Goal: Task Accomplishment & Management: Use online tool/utility

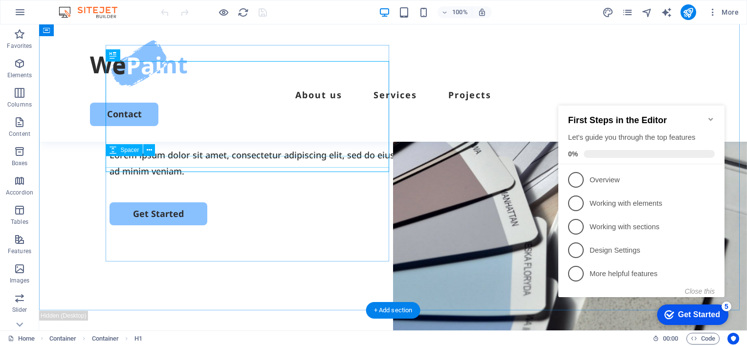
scroll to position [98, 0]
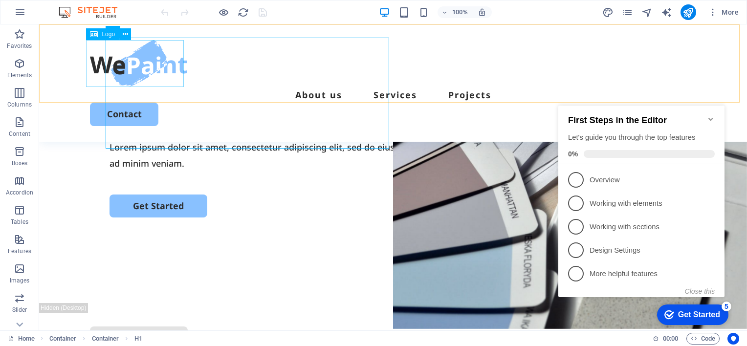
click at [131, 69] on div at bounding box center [393, 63] width 606 height 47
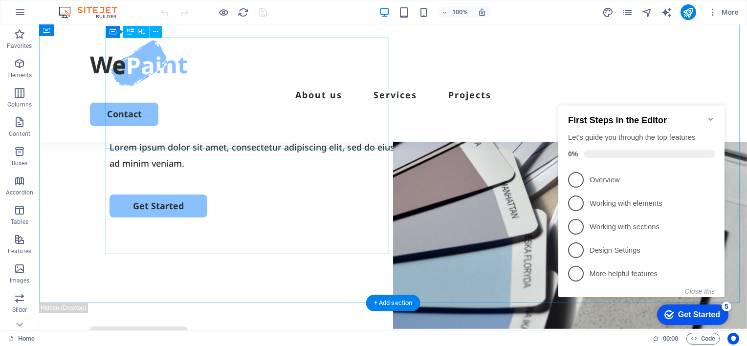
click at [235, 128] on div "Transform Your Space with a Fresh Coat of Paint" at bounding box center [392, 91] width 567 height 74
click at [190, 128] on div "Transform Your Space with a Fresh Coat of Paint" at bounding box center [392, 91] width 567 height 74
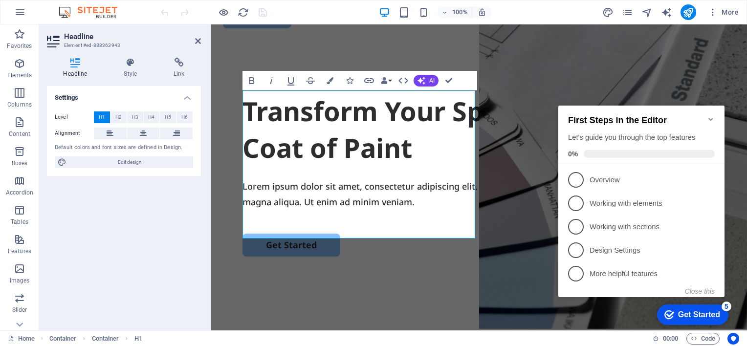
scroll to position [61, 0]
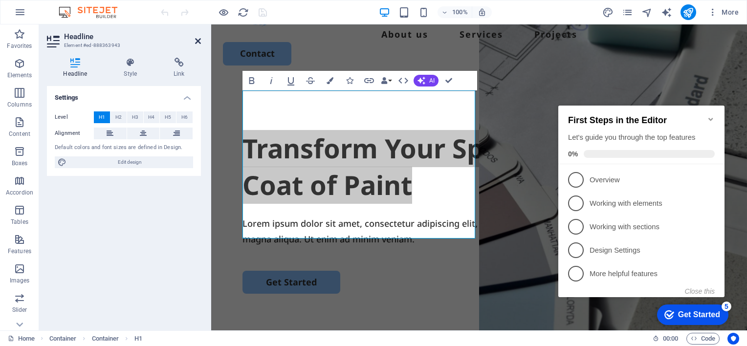
click at [196, 41] on icon at bounding box center [198, 41] width 6 height 8
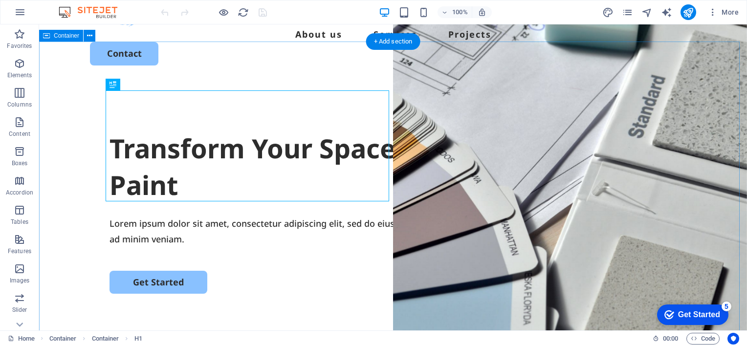
scroll to position [0, 0]
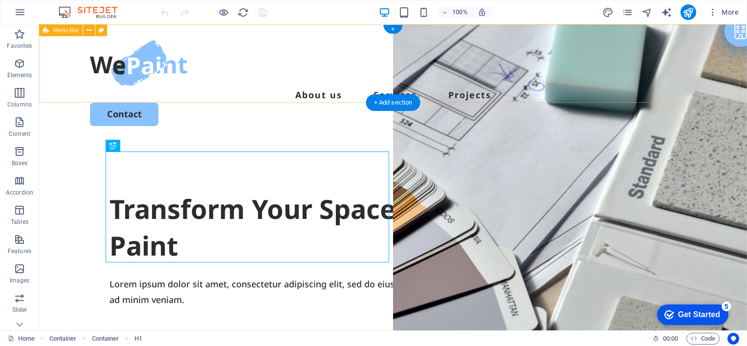
click at [236, 72] on div "About us Services Projects Contact" at bounding box center [392, 82] width 707 height 117
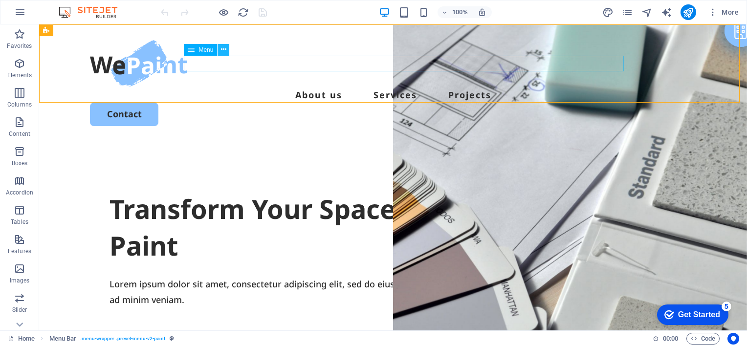
click at [223, 50] on icon at bounding box center [223, 49] width 5 height 10
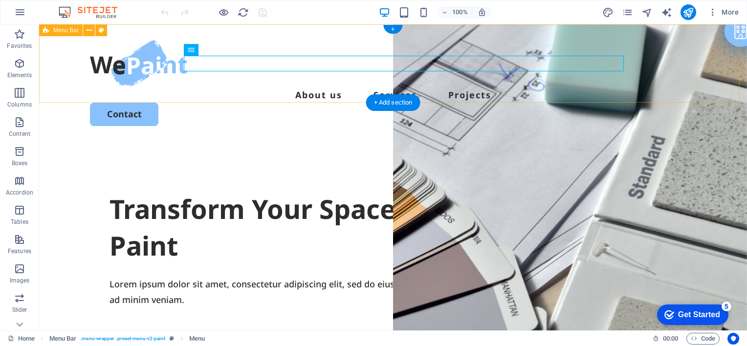
click at [198, 89] on div "About us Services Projects Contact" at bounding box center [392, 82] width 707 height 117
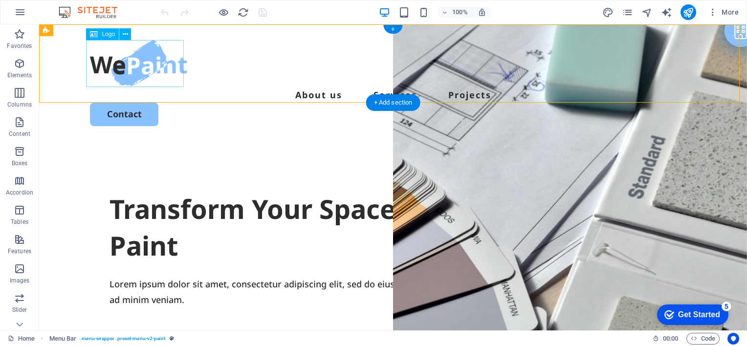
click at [157, 65] on div at bounding box center [393, 63] width 606 height 47
click at [193, 87] on nav "About us Services Projects" at bounding box center [393, 95] width 606 height 16
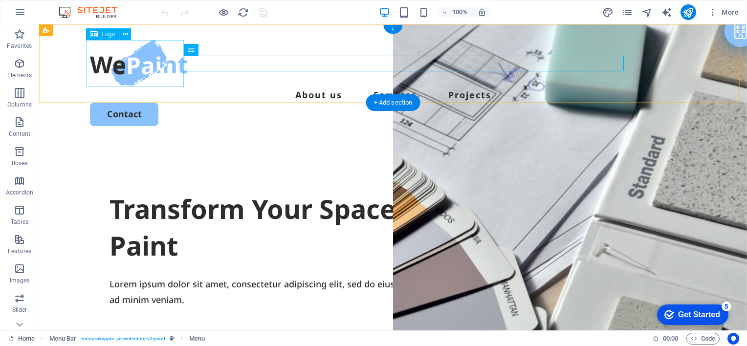
click at [145, 67] on div at bounding box center [393, 63] width 606 height 47
select select "px"
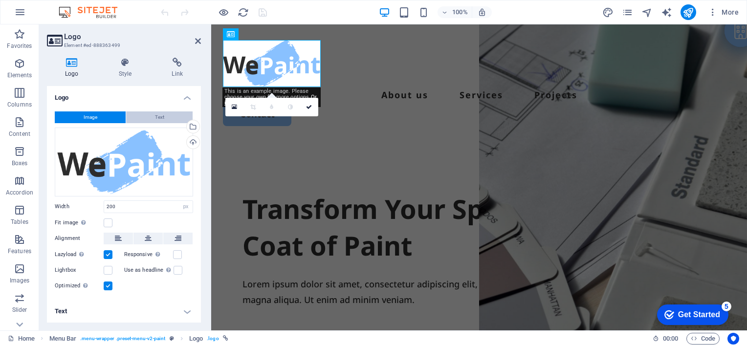
click at [163, 118] on span "Text" at bounding box center [159, 117] width 9 height 12
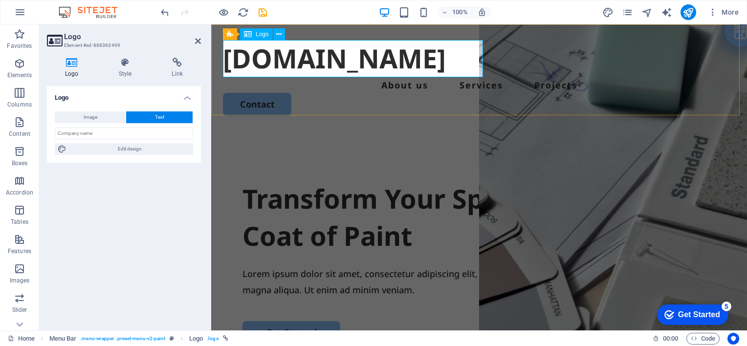
click at [462, 65] on div "[DOMAIN_NAME]" at bounding box center [479, 58] width 512 height 37
click at [378, 56] on div "[DOMAIN_NAME]" at bounding box center [479, 58] width 512 height 37
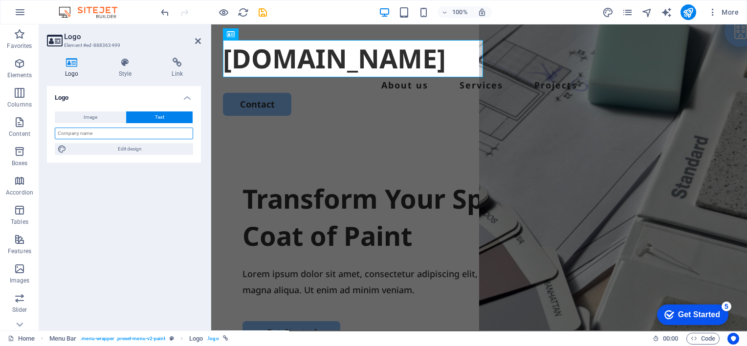
click at [97, 134] on input "text" at bounding box center [124, 134] width 138 height 12
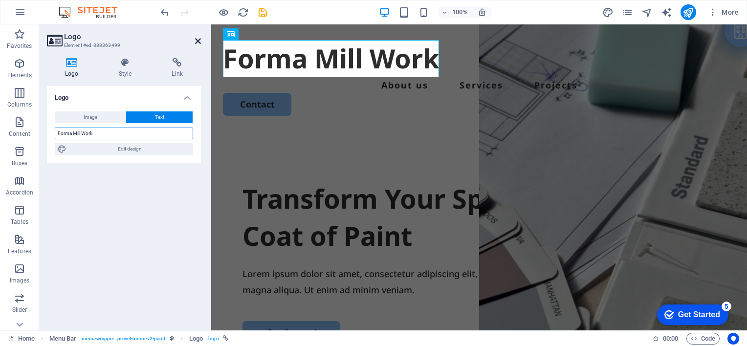
type input "Forma Mill Work"
click at [195, 40] on icon at bounding box center [198, 41] width 6 height 8
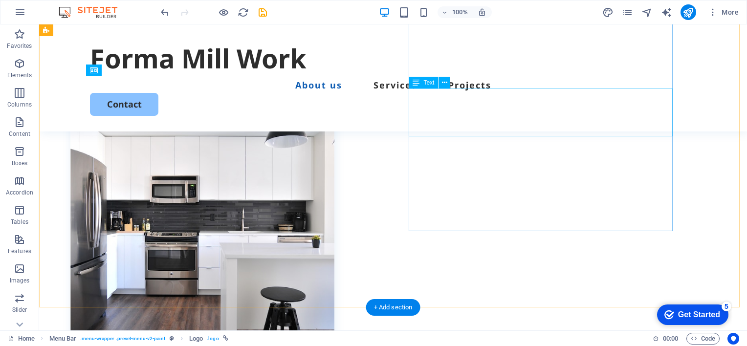
scroll to position [391, 0]
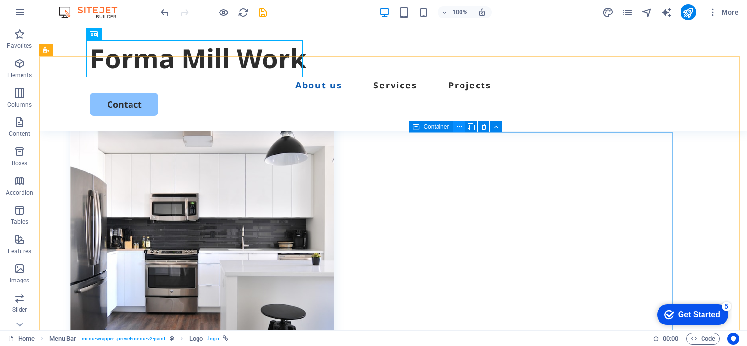
click at [456, 129] on icon at bounding box center [458, 127] width 5 height 10
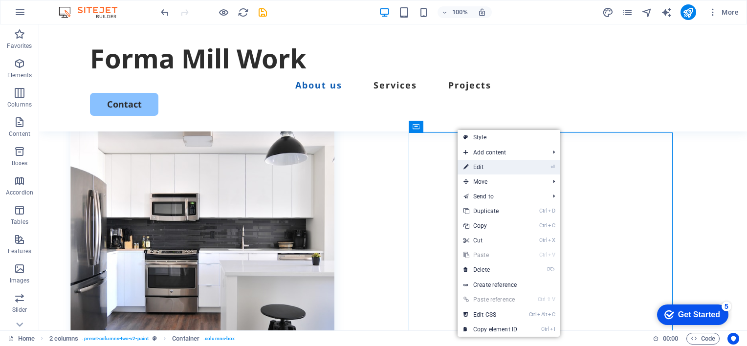
click at [477, 166] on link "⏎ Edit" at bounding box center [489, 167] width 65 height 15
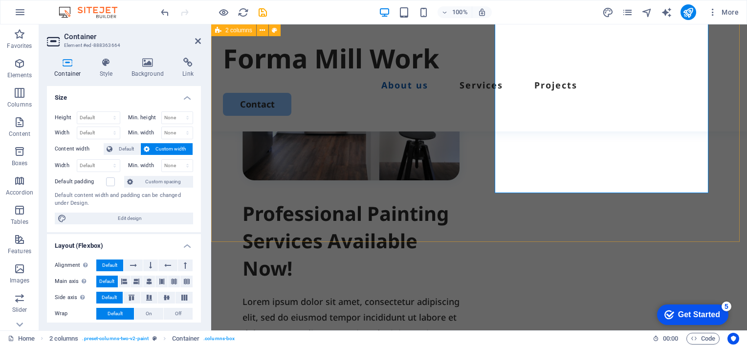
scroll to position [440, 0]
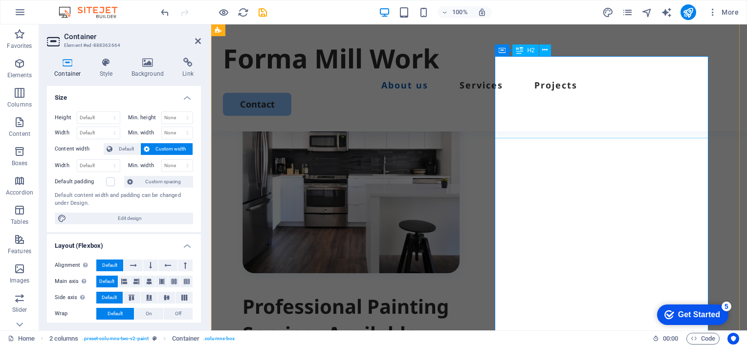
click at [459, 293] on div "Professional Painting Services Available Now!" at bounding box center [350, 334] width 217 height 82
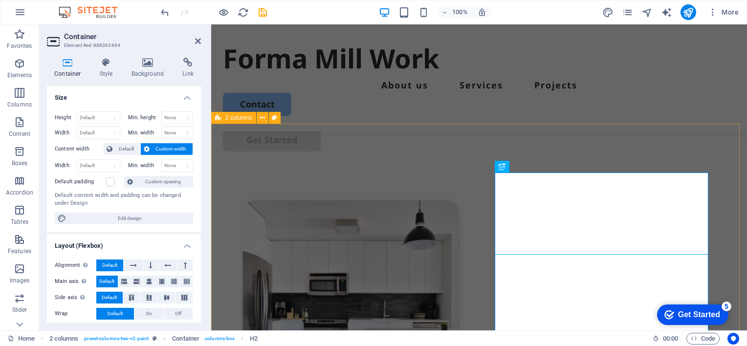
scroll to position [342, 0]
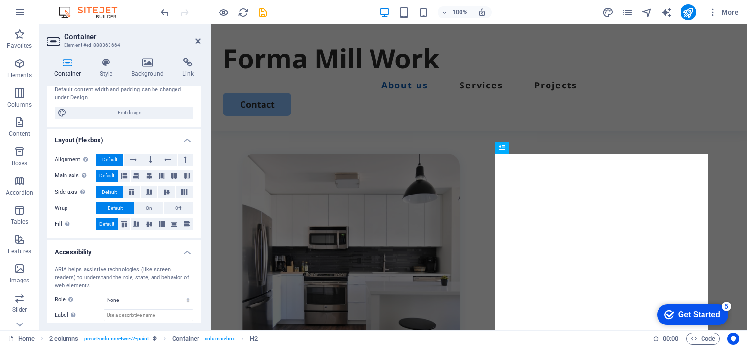
scroll to position [158, 0]
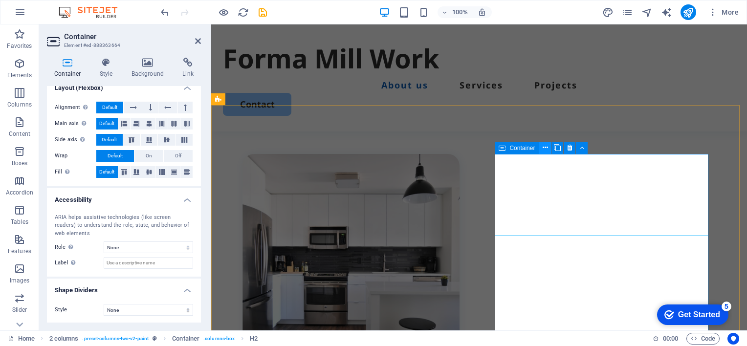
click at [545, 150] on icon at bounding box center [544, 148] width 5 height 10
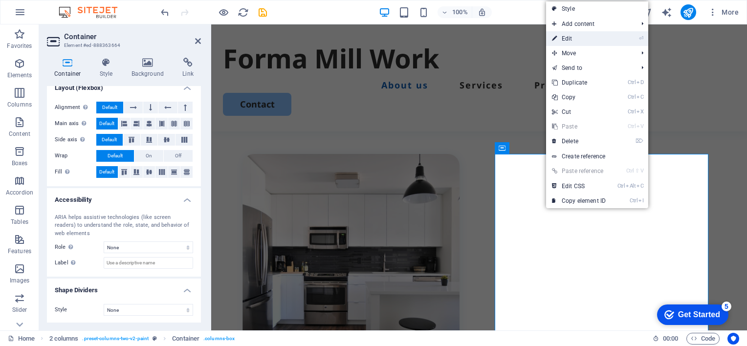
click at [573, 37] on link "⏎ Edit" at bounding box center [578, 38] width 65 height 15
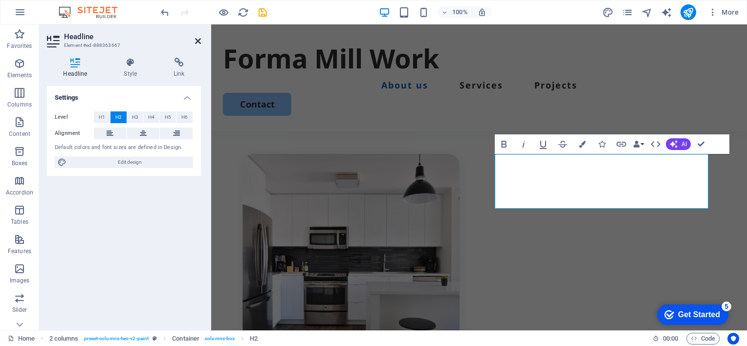
click at [198, 41] on icon at bounding box center [198, 41] width 6 height 8
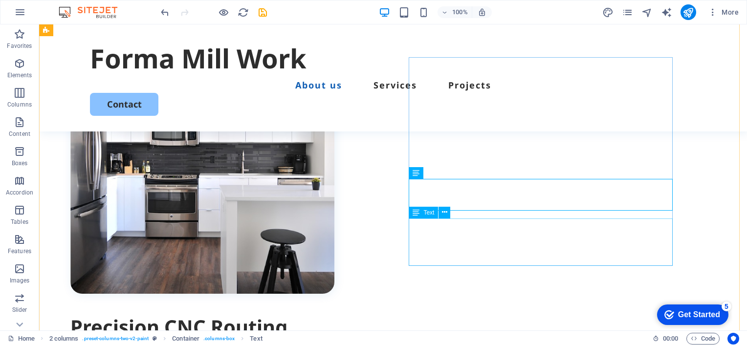
scroll to position [476, 0]
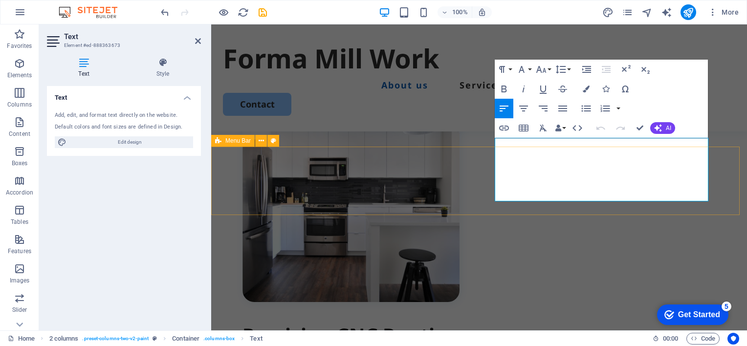
scroll to position [400, 0]
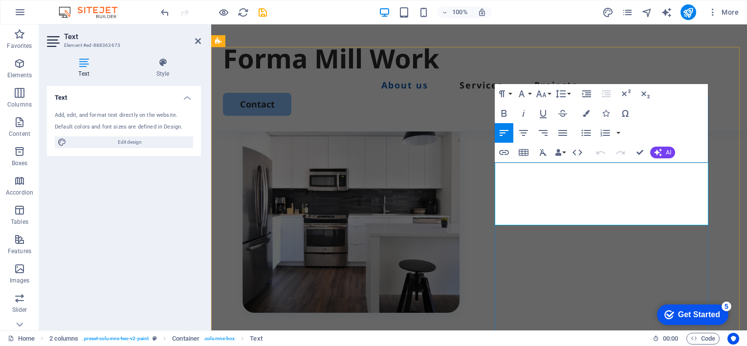
drag, startPoint x: 565, startPoint y: 216, endPoint x: 408, endPoint y: 136, distance: 175.9
click at [408, 136] on div "Precision CNC Routing Services Lorem ipsum dolor sit amet, consectetur adipisci…" at bounding box center [479, 326] width 575 height 598
drag, startPoint x: 580, startPoint y: 216, endPoint x: 505, endPoint y: 171, distance: 87.8
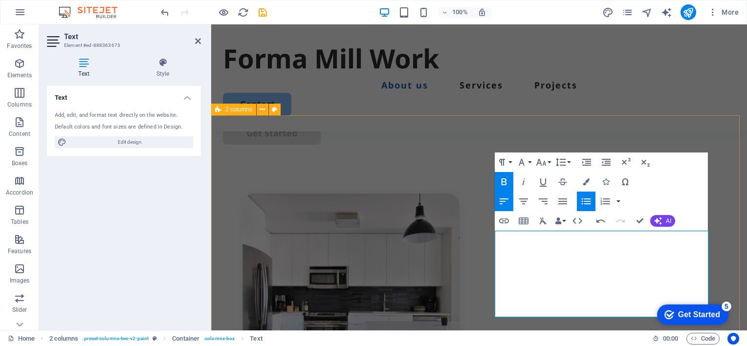
scroll to position [351, 0]
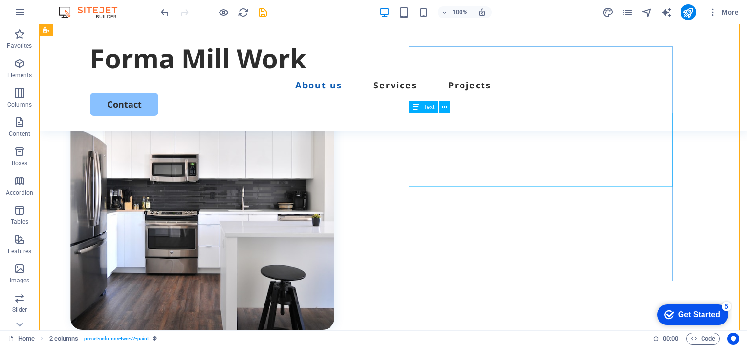
scroll to position [414, 0]
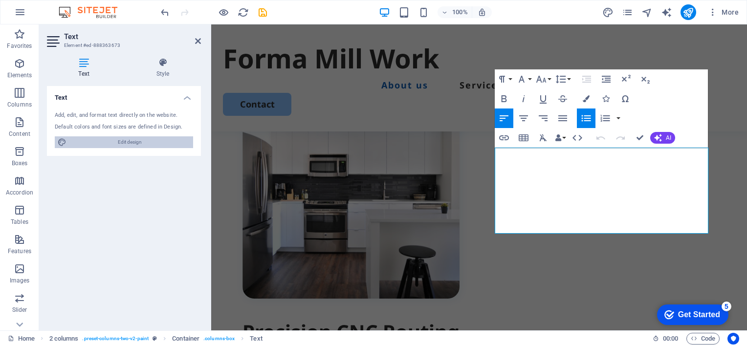
click at [133, 140] on span "Edit design" at bounding box center [129, 142] width 121 height 12
select select "px"
select select "500"
select select "px"
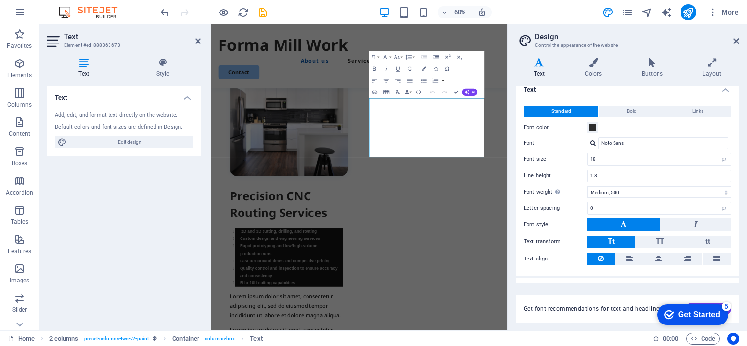
scroll to position [0, 0]
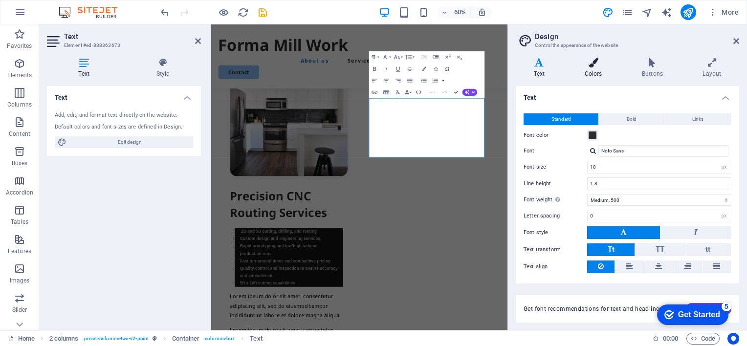
click at [590, 72] on h4 "Colors" at bounding box center [594, 68] width 57 height 21
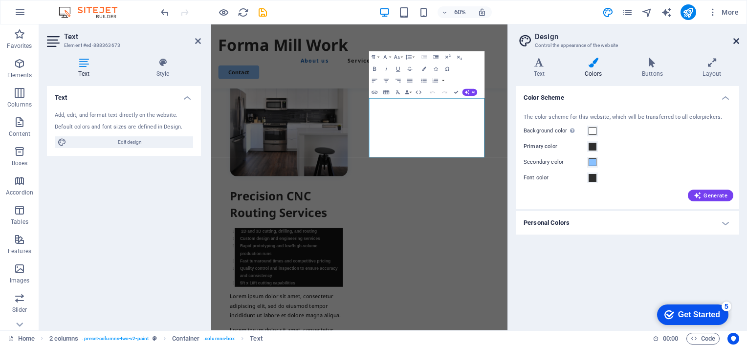
click at [735, 41] on icon at bounding box center [736, 41] width 6 height 8
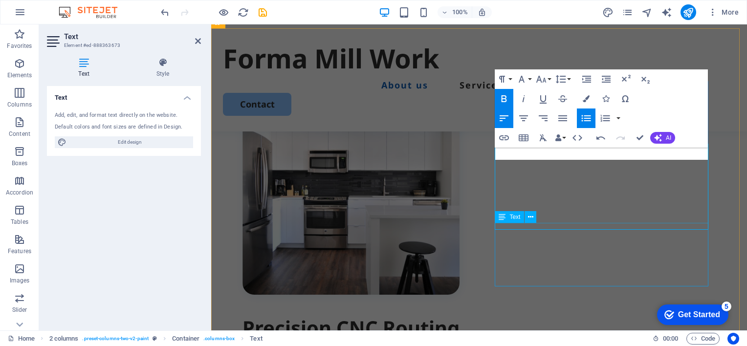
scroll to position [417, 0]
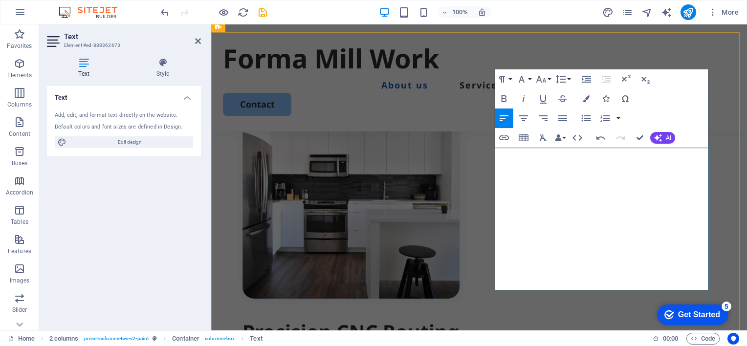
scroll to position [2698, 1]
drag, startPoint x: 566, startPoint y: 219, endPoint x: 477, endPoint y: 200, distance: 91.4
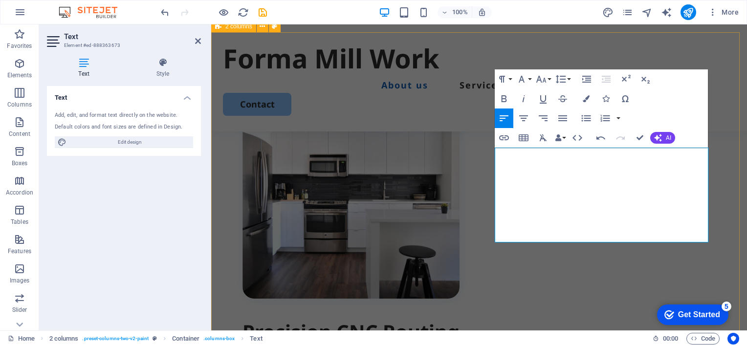
click at [719, 264] on div "Precision CNC Routing Services 2D cutting drilling, and routing Custom design a…" at bounding box center [478, 336] width 535 height 606
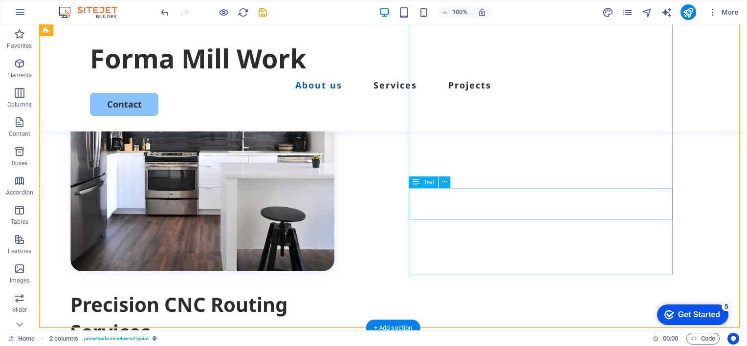
scroll to position [512, 0]
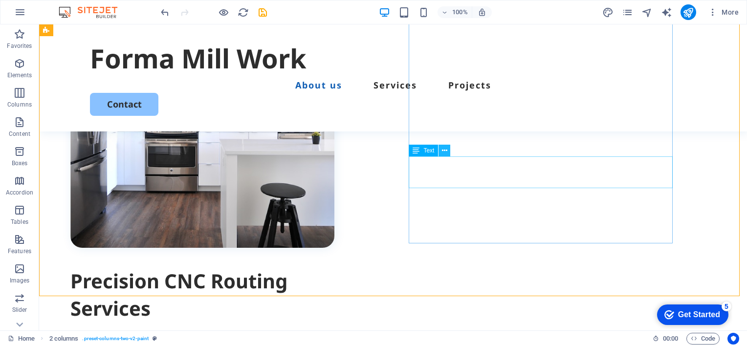
click at [445, 152] on icon at bounding box center [444, 151] width 5 height 10
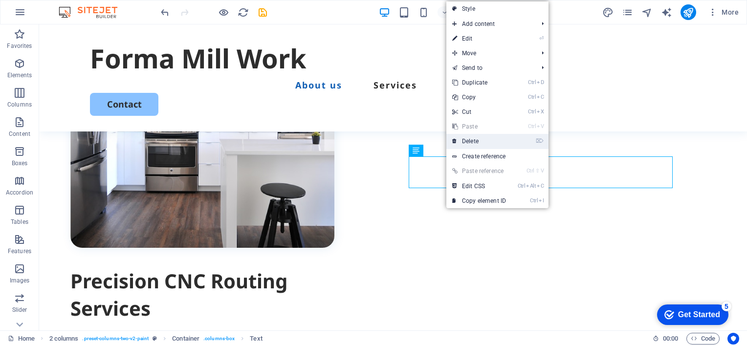
click at [470, 139] on link "⌦ Delete" at bounding box center [478, 141] width 65 height 15
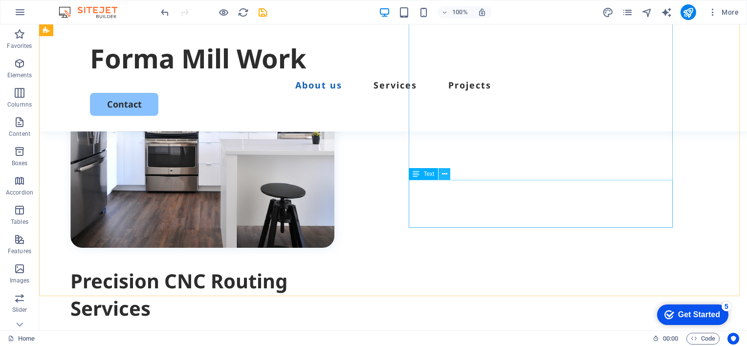
click at [442, 174] on icon at bounding box center [444, 174] width 5 height 10
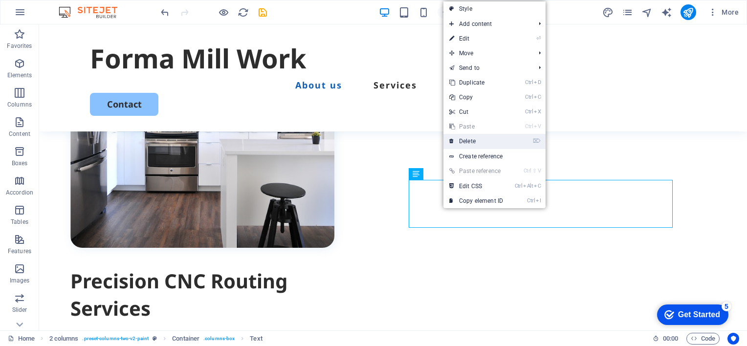
drag, startPoint x: 469, startPoint y: 138, endPoint x: 431, endPoint y: 114, distance: 44.2
click at [469, 138] on link "⌦ Delete" at bounding box center [475, 141] width 65 height 15
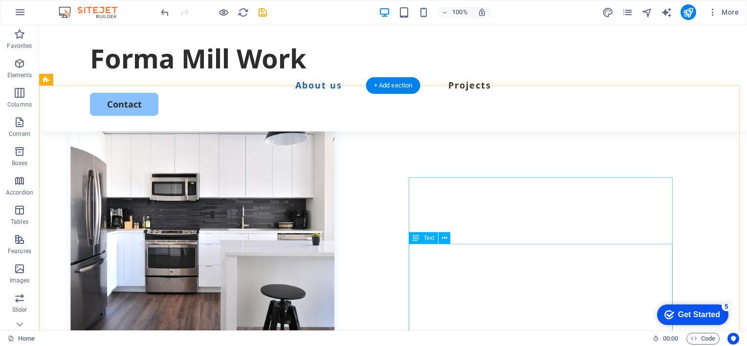
scroll to position [414, 0]
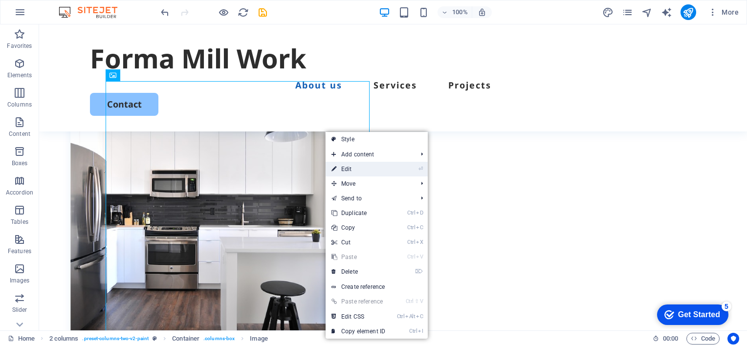
click at [345, 166] on link "⏎ Edit" at bounding box center [357, 169] width 65 height 15
select select "%"
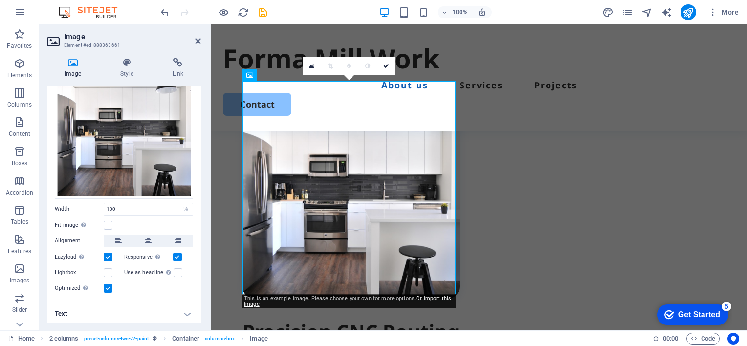
scroll to position [0, 0]
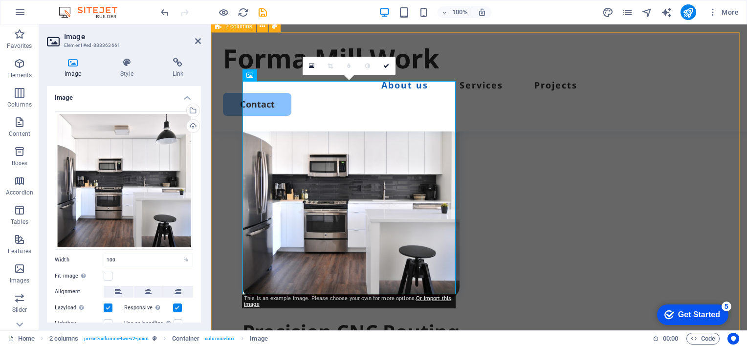
click at [724, 224] on div "Precision CNC Routing Services 2D cutting drilling, and routing Custom design a…" at bounding box center [478, 288] width 535 height 511
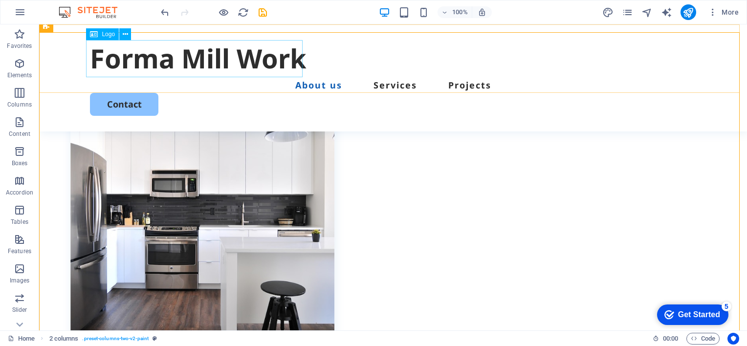
click at [236, 61] on div "Forma Mill Work" at bounding box center [393, 58] width 606 height 37
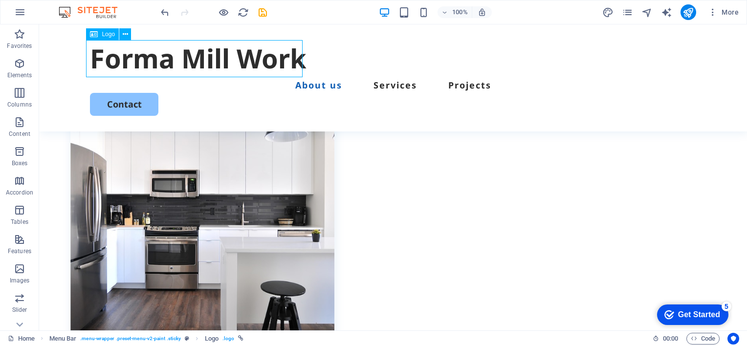
click at [236, 61] on div "Forma Mill Work" at bounding box center [393, 58] width 606 height 37
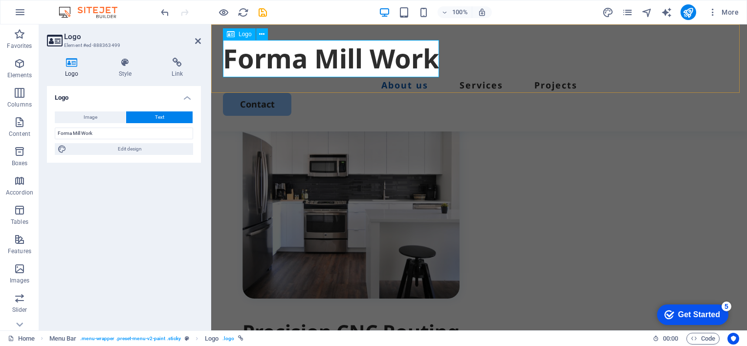
click at [321, 61] on div "Forma Mill Work" at bounding box center [479, 58] width 512 height 37
click at [315, 62] on div "Forma Mill Work" at bounding box center [479, 58] width 512 height 37
click at [262, 33] on icon at bounding box center [261, 34] width 5 height 10
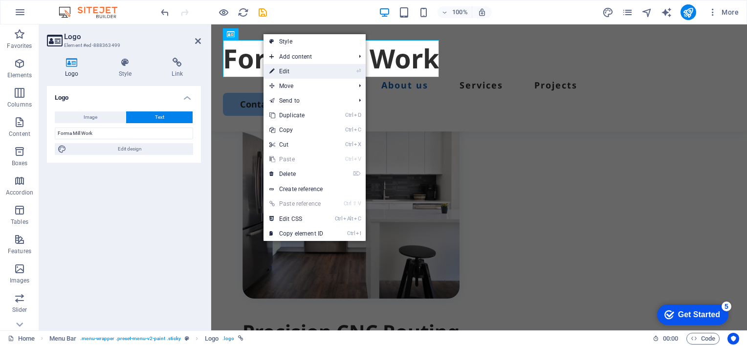
click at [288, 72] on link "⏎ Edit" at bounding box center [295, 71] width 65 height 15
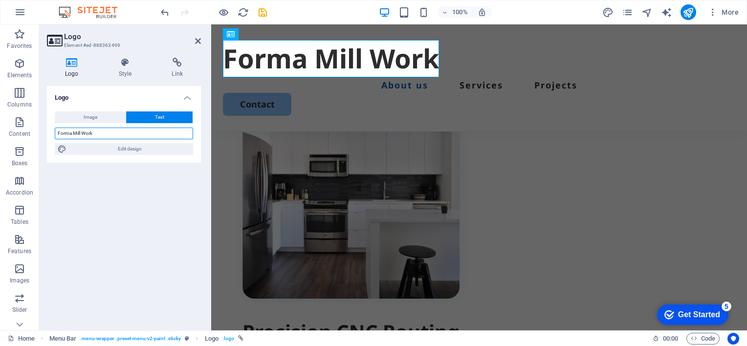
click at [82, 133] on input "Forma Mill Work" at bounding box center [124, 134] width 138 height 12
type input "FormaMillWork"
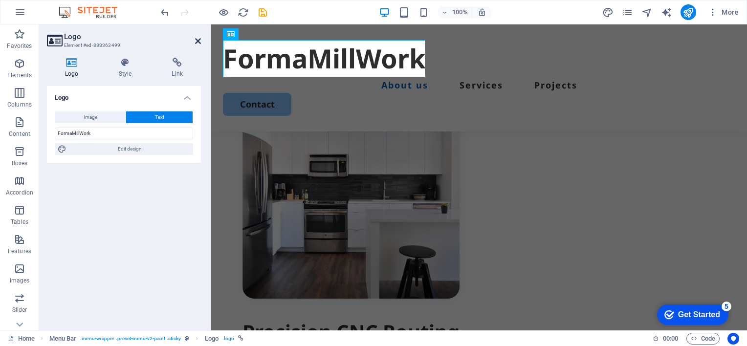
click at [198, 40] on icon at bounding box center [198, 41] width 6 height 8
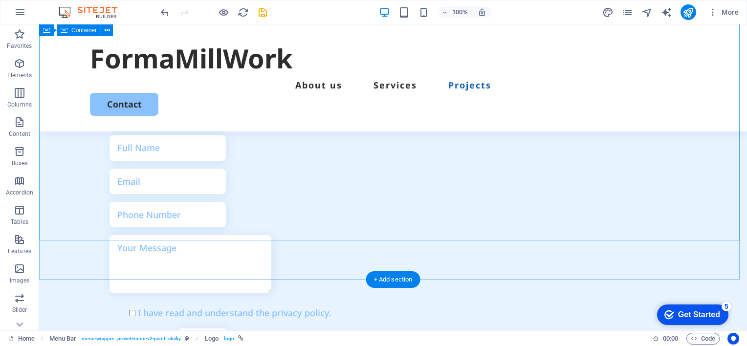
scroll to position [2857, 0]
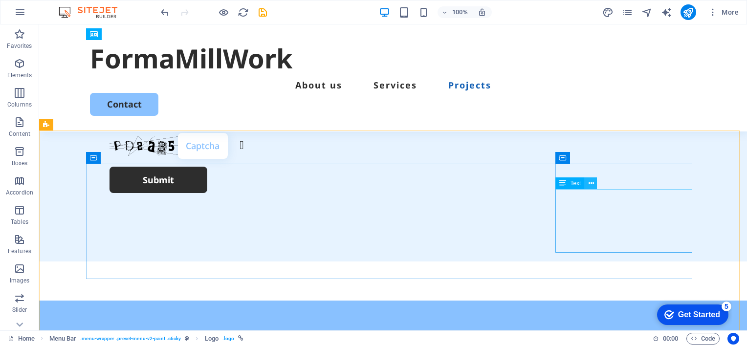
click at [590, 184] on icon at bounding box center [590, 183] width 5 height 10
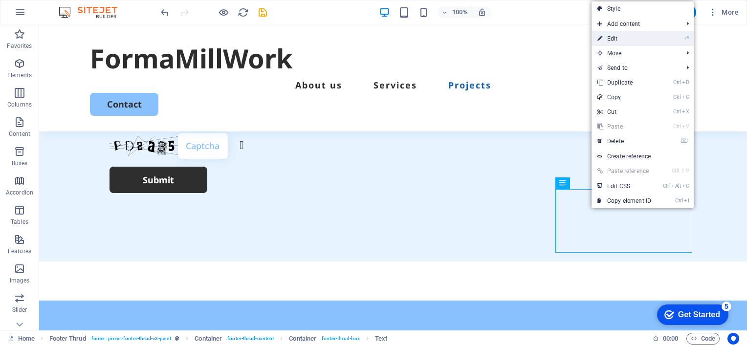
click at [619, 38] on link "⏎ Edit" at bounding box center [623, 38] width 65 height 15
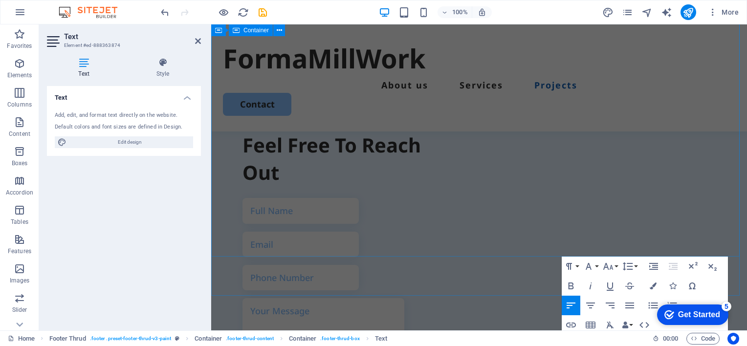
scroll to position [2759, 0]
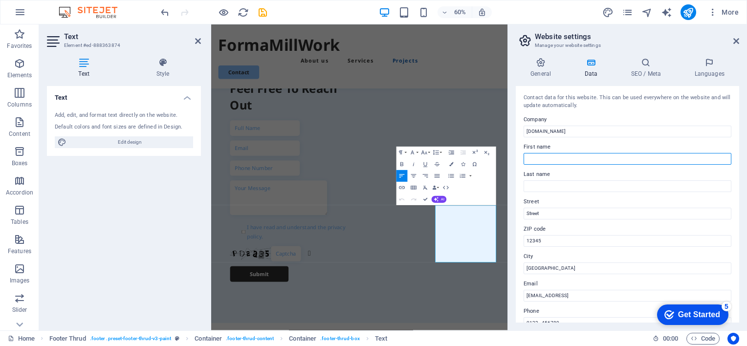
click at [556, 156] on input "First name" at bounding box center [627, 159] width 208 height 12
type input "[PERSON_NAME]"
click at [557, 157] on input "[PERSON_NAME]" at bounding box center [627, 159] width 208 height 12
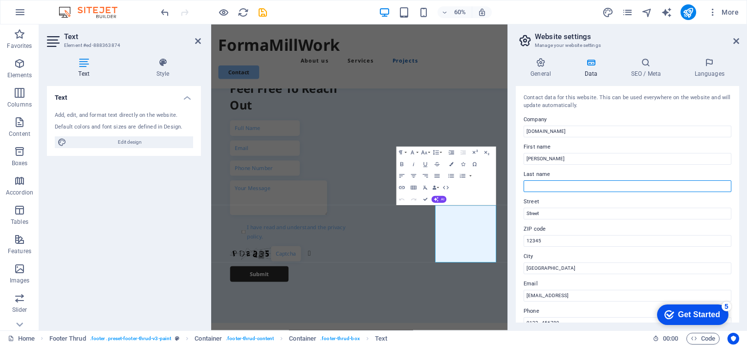
click at [546, 184] on input "Last name" at bounding box center [627, 186] width 208 height 12
click at [547, 184] on input "Last name" at bounding box center [627, 186] width 208 height 12
type input "[PERSON_NAME]"
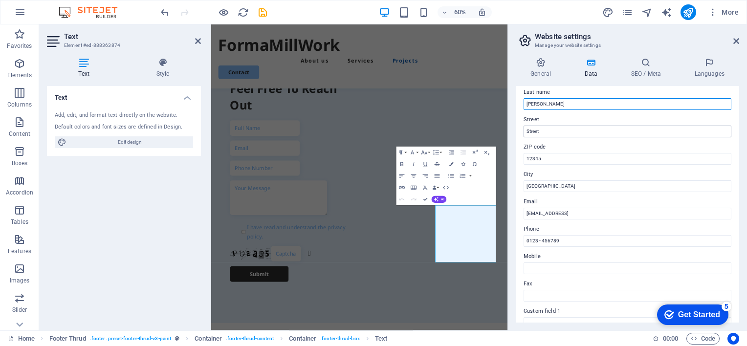
scroll to position [98, 0]
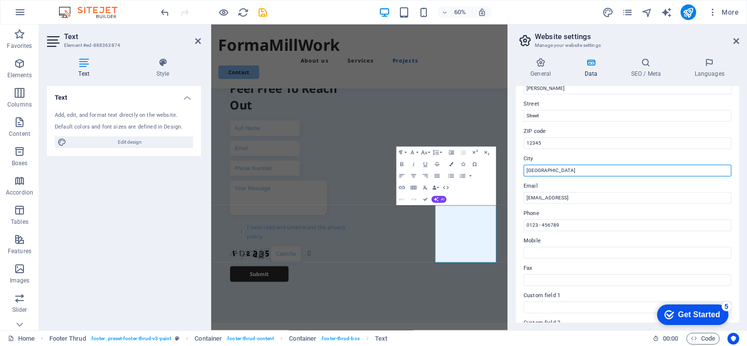
click at [556, 169] on input "[GEOGRAPHIC_DATA]" at bounding box center [627, 171] width 208 height 12
type input "B"
type input "[GEOGRAPHIC_DATA]"
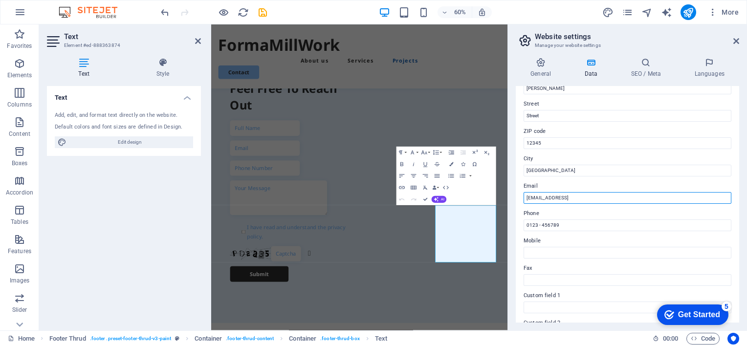
click at [643, 197] on input "[EMAIL_ADDRESS]" at bounding box center [627, 198] width 208 height 12
type input "6"
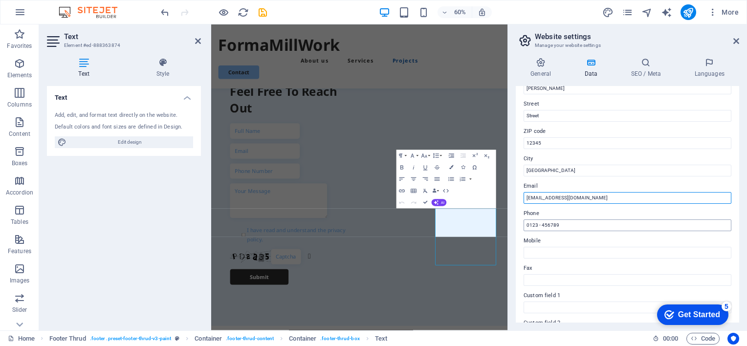
type input "[EMAIL_ADDRESS][DOMAIN_NAME]"
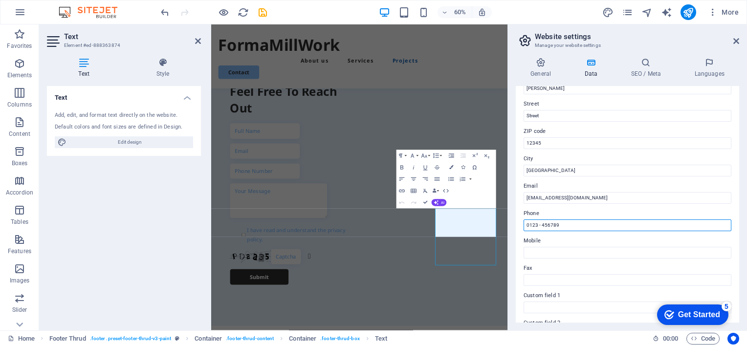
click at [597, 222] on input "0123 - 456789" at bounding box center [627, 225] width 208 height 12
type input "0"
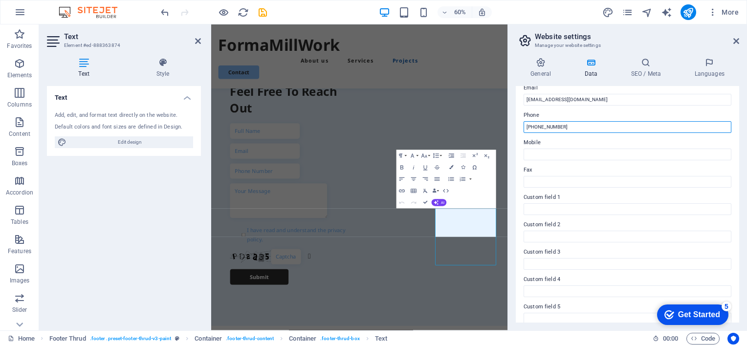
scroll to position [233, 0]
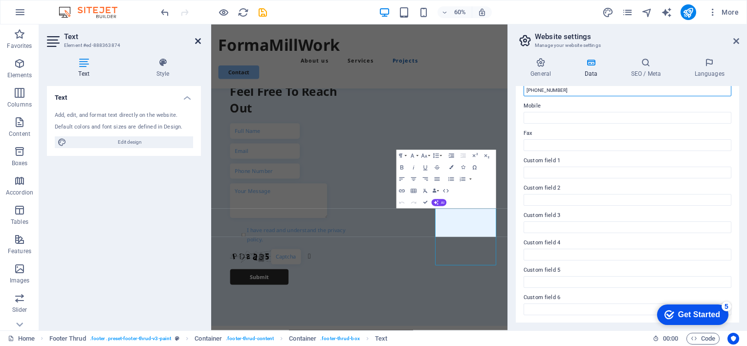
type input "[PHONE_NUMBER]"
click at [197, 39] on icon at bounding box center [198, 41] width 6 height 8
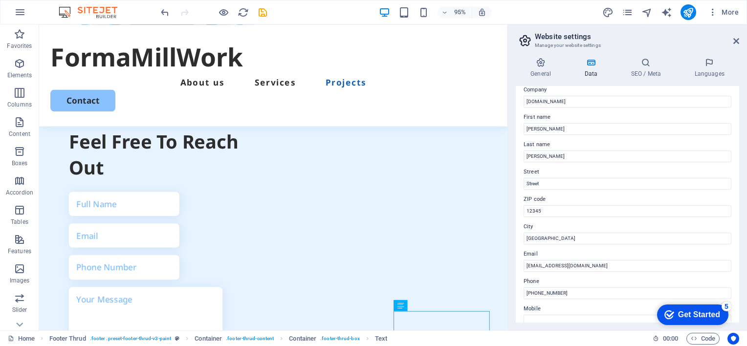
scroll to position [0, 0]
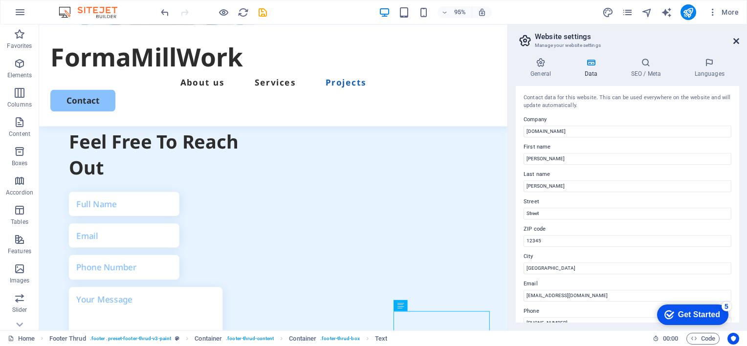
click at [735, 39] on icon at bounding box center [736, 41] width 6 height 8
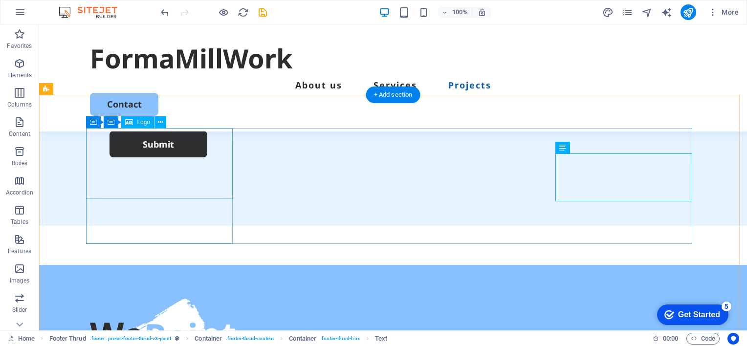
click at [148, 298] on div at bounding box center [163, 333] width 147 height 70
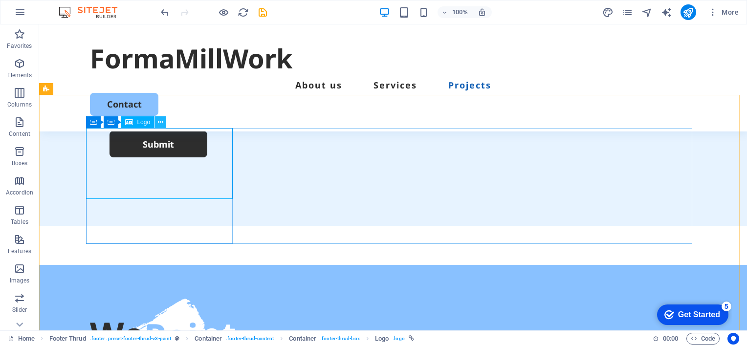
click at [159, 123] on icon at bounding box center [160, 122] width 5 height 10
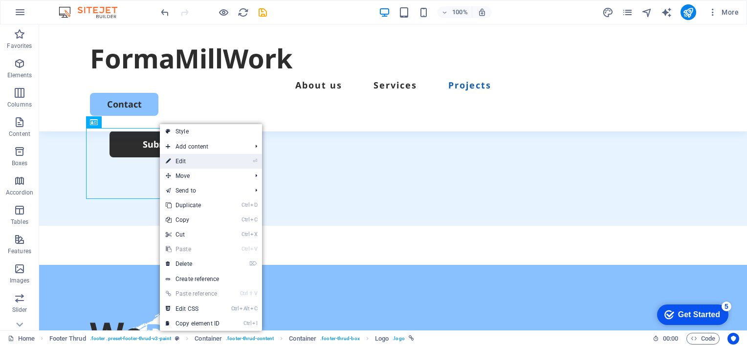
click at [183, 159] on link "⏎ Edit" at bounding box center [192, 161] width 65 height 15
select select "px"
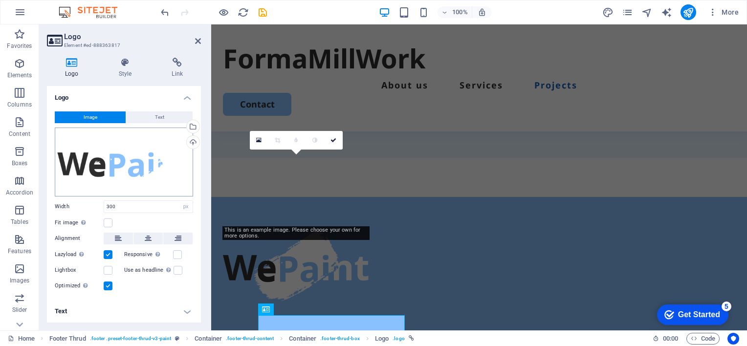
scroll to position [2706, 0]
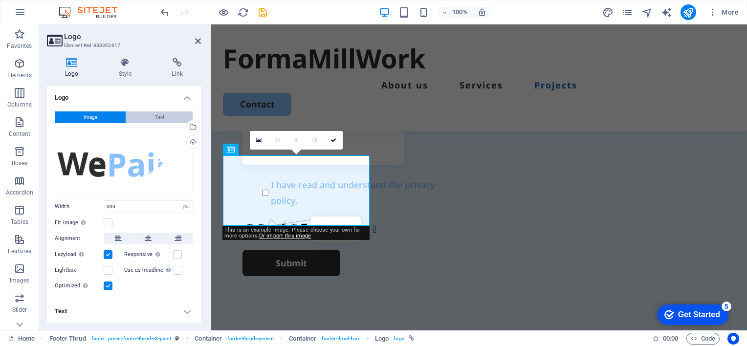
click at [152, 117] on button "Text" at bounding box center [159, 117] width 66 height 12
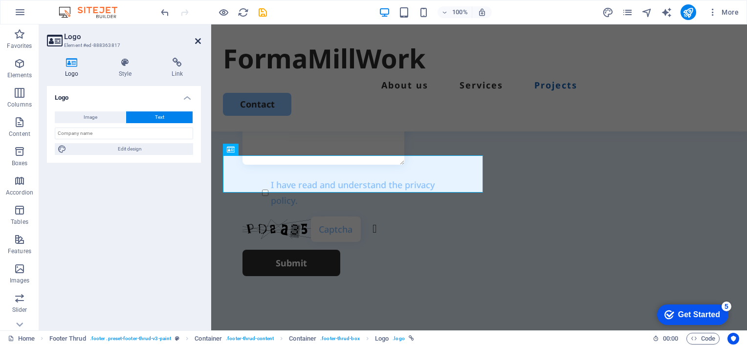
drag, startPoint x: 195, startPoint y: 41, endPoint x: 156, endPoint y: 17, distance: 45.8
click at [195, 41] on icon at bounding box center [198, 41] width 6 height 8
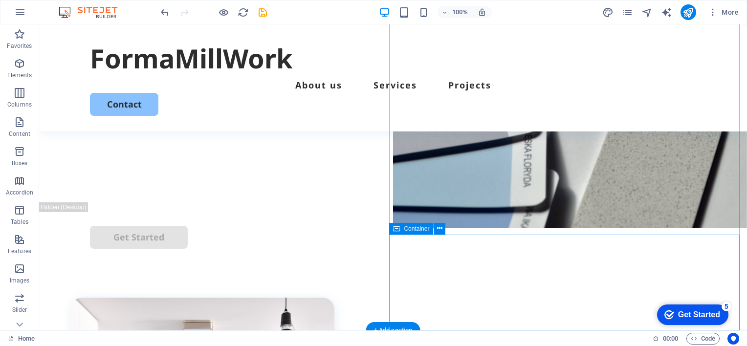
scroll to position [0, 0]
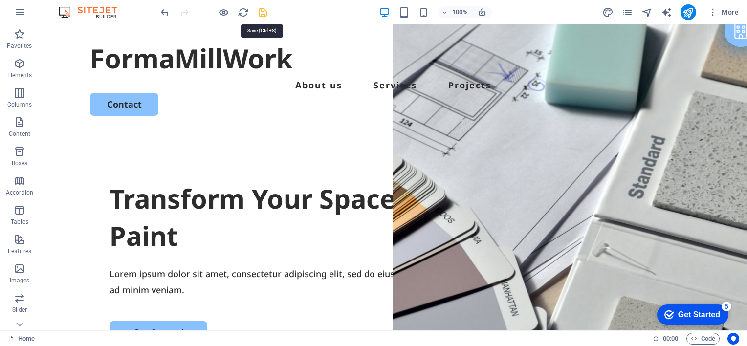
click at [260, 14] on icon "save" at bounding box center [262, 12] width 11 height 11
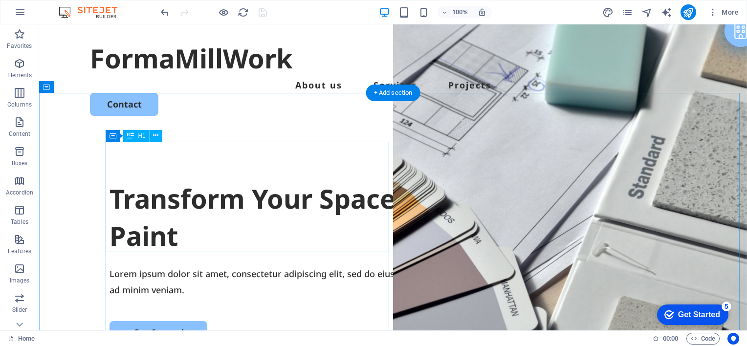
click at [158, 180] on div "Transform Your Space with a Fresh Coat of Paint" at bounding box center [392, 217] width 567 height 74
click at [171, 272] on div "Lorem ipsum dolor sit amet, consectetur adipiscing elit, sed do eiusmod tempor …" at bounding box center [392, 282] width 567 height 32
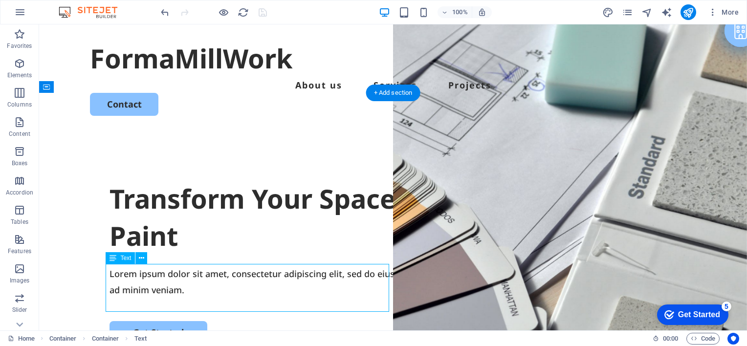
click at [171, 274] on div "Lorem ipsum dolor sit amet, consectetur adipiscing elit, sed do eiusmod tempor …" at bounding box center [392, 282] width 567 height 32
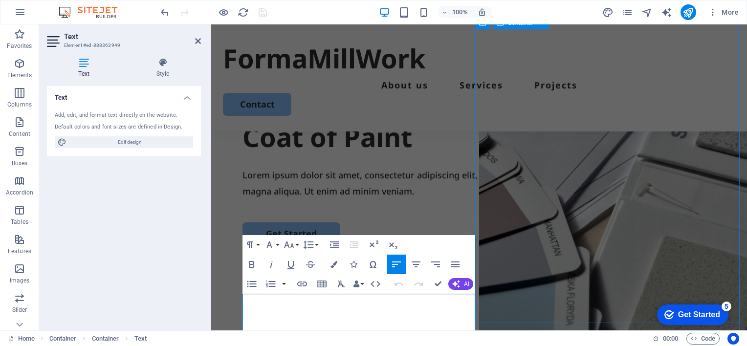
scroll to position [147, 0]
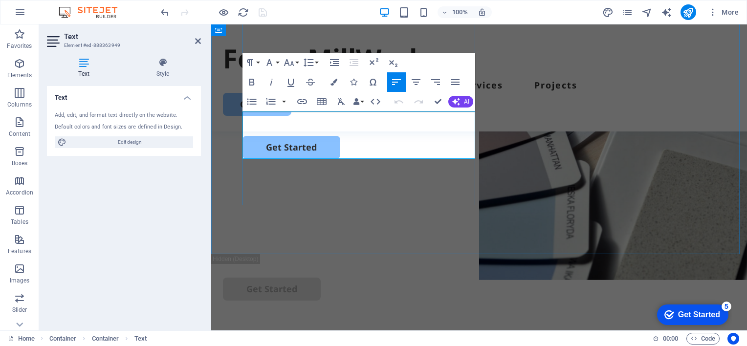
click at [455, 112] on p "Lorem ipsum dolor sit amet, consectetur adipiscing elit, sed do eiusmod tempor …" at bounding box center [478, 97] width 473 height 32
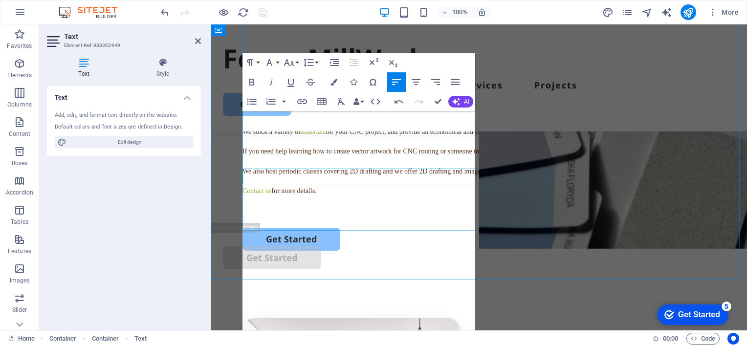
scroll to position [121, 0]
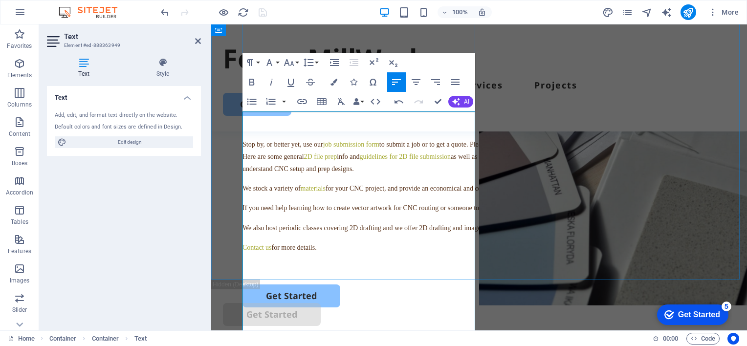
click at [274, 175] on p "Stop by, or better yet, use our job submission form to submit a job or to get a…" at bounding box center [478, 156] width 473 height 37
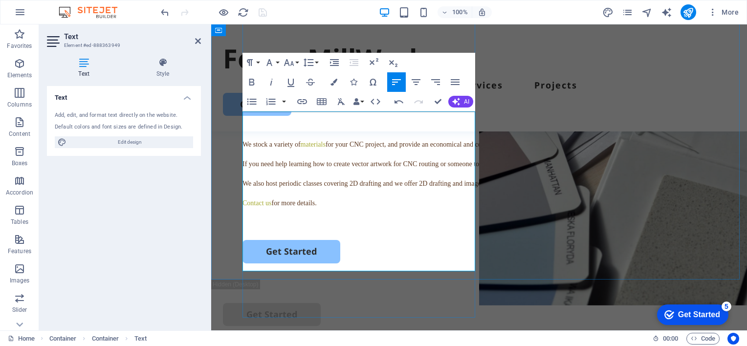
click at [333, 209] on p "Contact us for more details." at bounding box center [478, 203] width 473 height 12
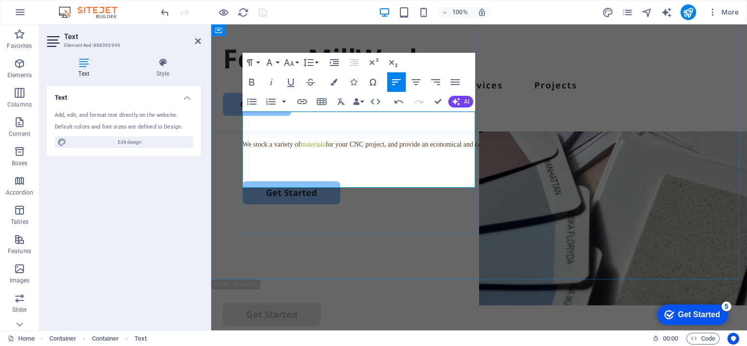
click at [324, 130] on p "We offer large format CNC routing services with direct drop off and pick up. Wa…" at bounding box center [478, 118] width 473 height 24
click at [330, 130] on p "We offer large format CNC routing services with direct drop off and pick up. Wa…" at bounding box center [478, 118] width 473 height 24
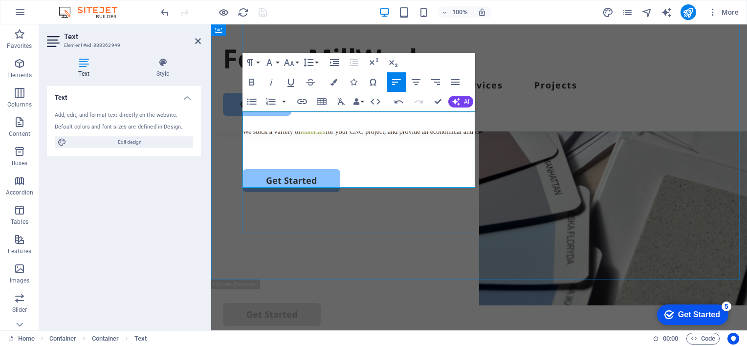
scroll to position [130, 0]
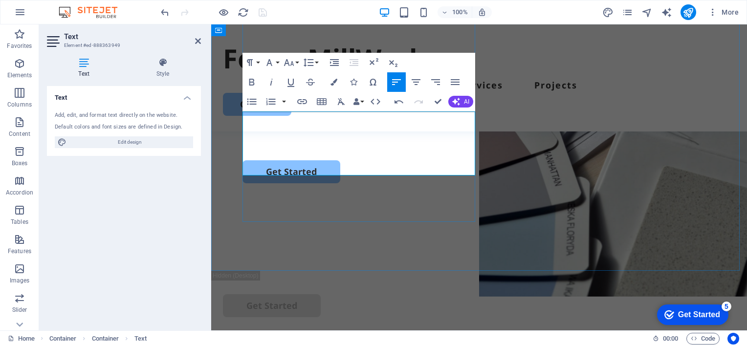
click at [420, 109] on p "We offer large format CNC routing services with direct drop off and pick up. Wa…" at bounding box center [478, 103] width 473 height 12
click at [197, 39] on icon at bounding box center [198, 41] width 6 height 8
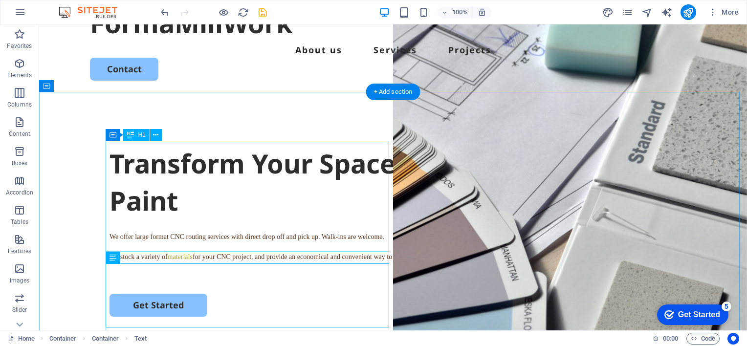
scroll to position [49, 0]
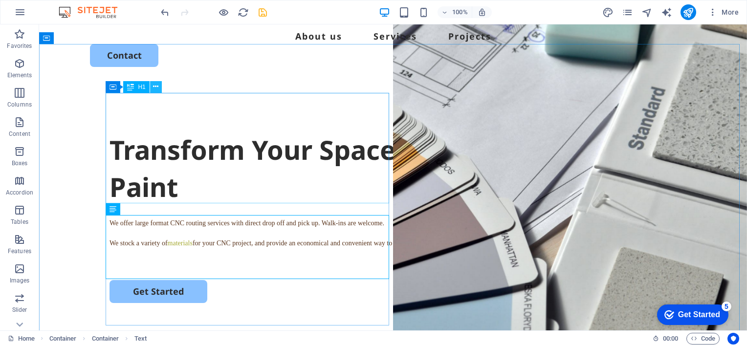
click at [154, 86] on icon at bounding box center [155, 87] width 5 height 10
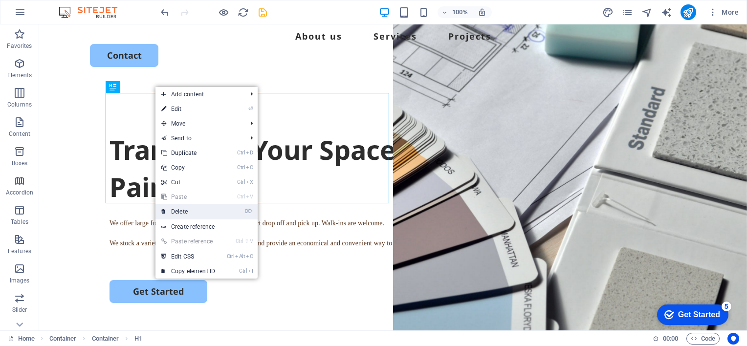
click at [182, 211] on link "⌦ Delete" at bounding box center [187, 211] width 65 height 15
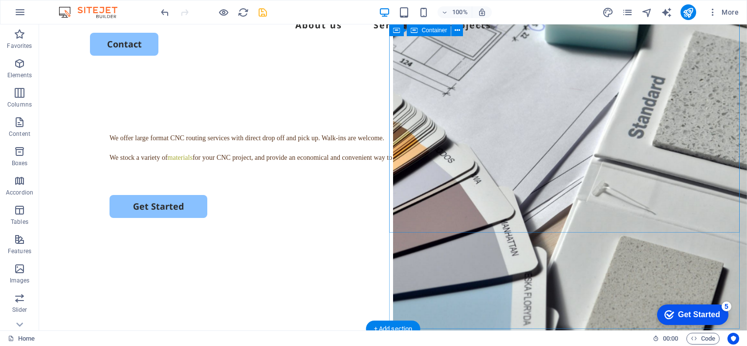
scroll to position [0, 0]
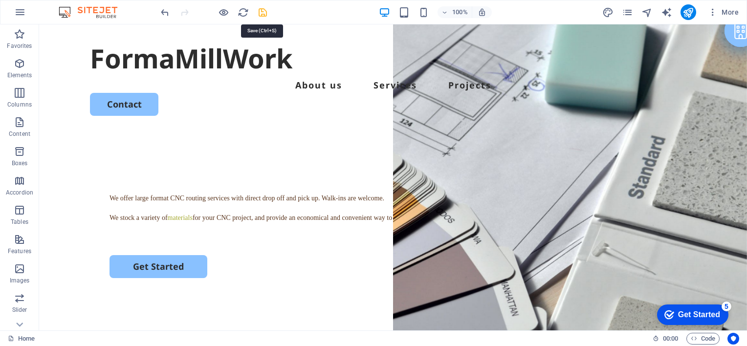
click at [264, 12] on icon "save" at bounding box center [262, 12] width 11 height 11
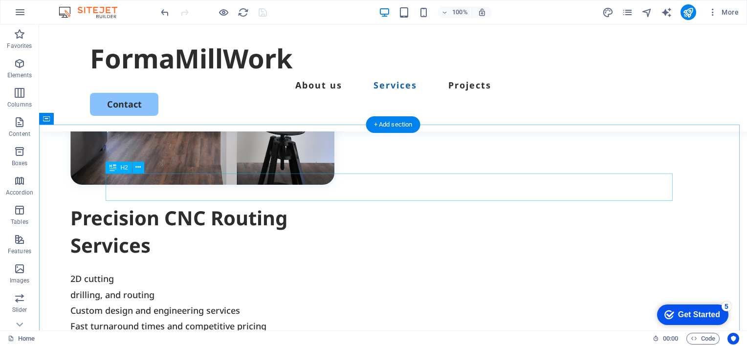
scroll to position [684, 0]
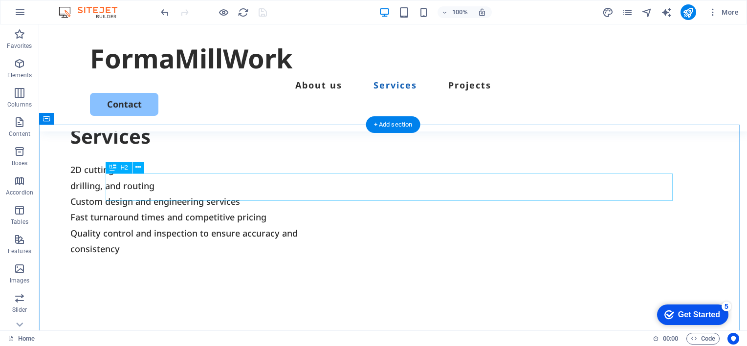
click at [138, 169] on icon at bounding box center [137, 167] width 5 height 10
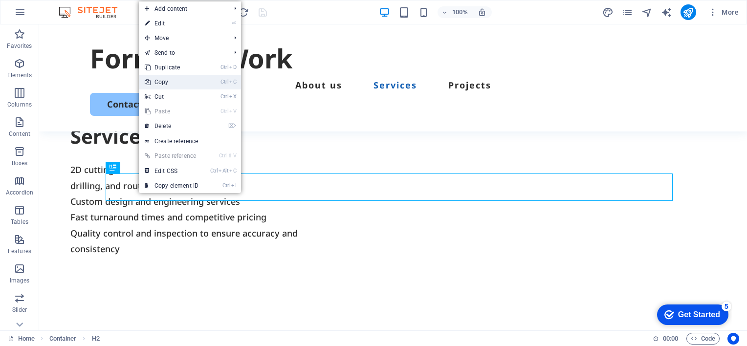
click at [167, 82] on link "Ctrl C Copy" at bounding box center [171, 82] width 65 height 15
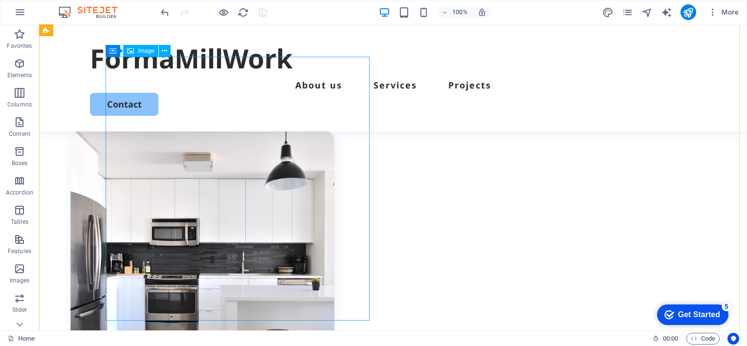
scroll to position [293, 0]
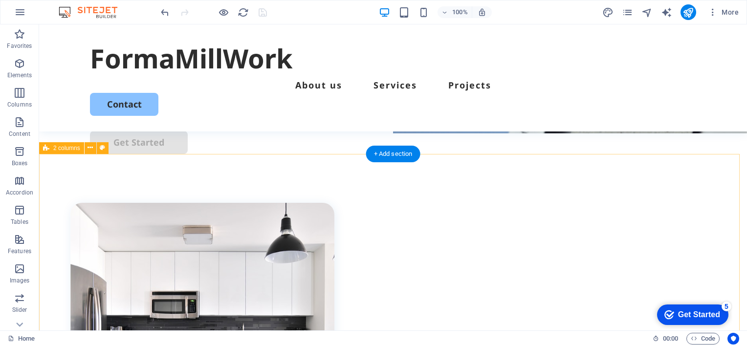
click at [88, 149] on icon at bounding box center [89, 148] width 5 height 10
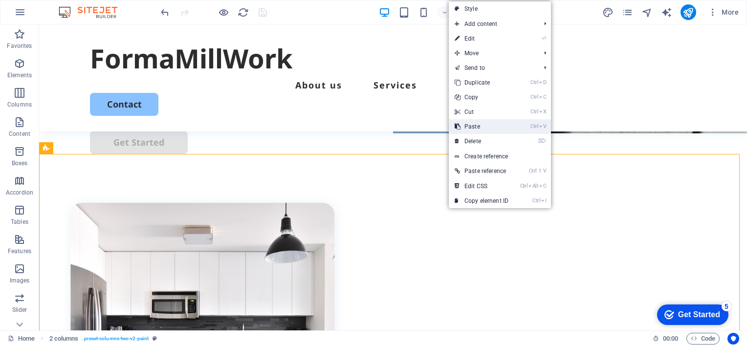
click at [481, 126] on link "Ctrl V Paste" at bounding box center [481, 126] width 65 height 15
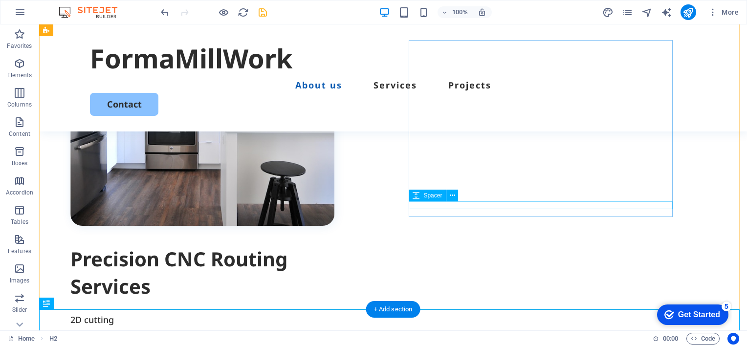
scroll to position [547, 0]
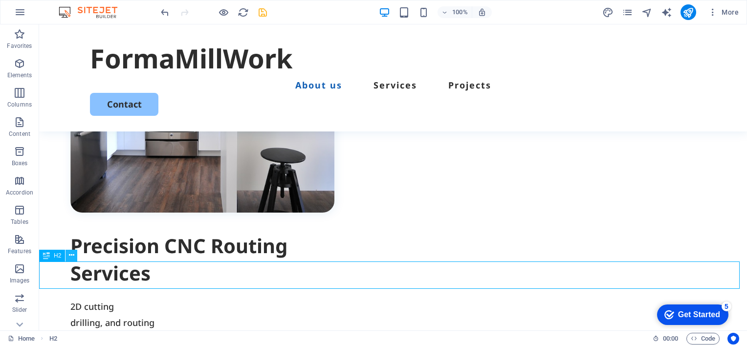
click at [70, 256] on icon at bounding box center [71, 255] width 5 height 10
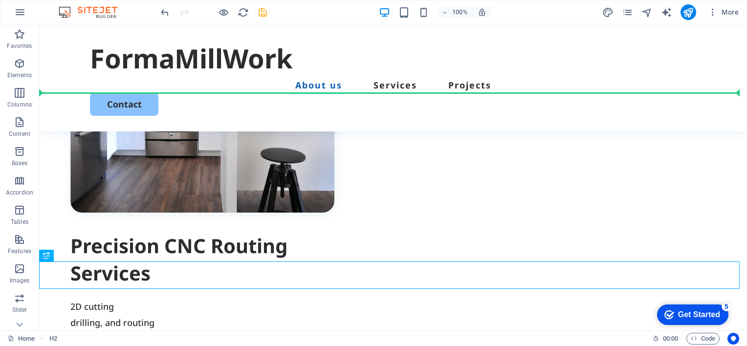
drag, startPoint x: 86, startPoint y: 281, endPoint x: 74, endPoint y: 76, distance: 205.1
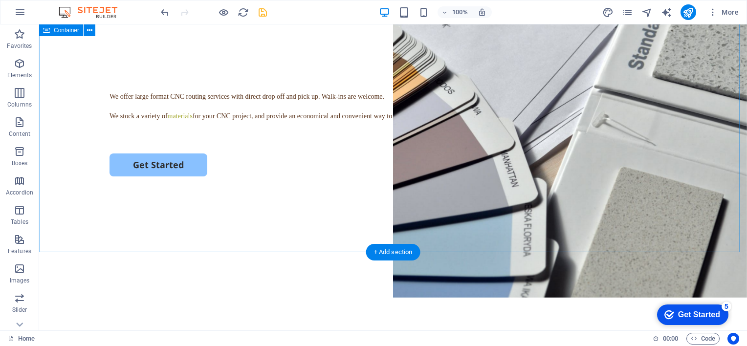
scroll to position [0, 0]
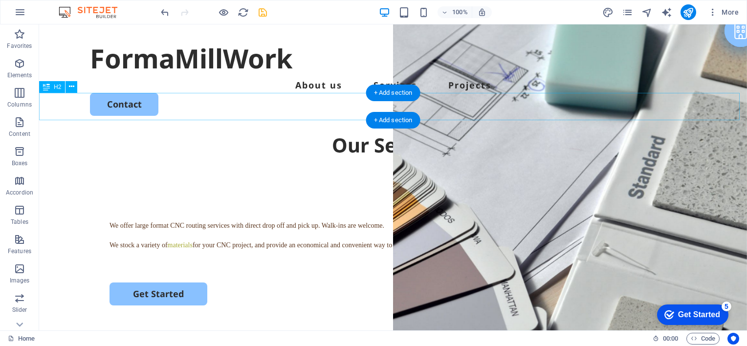
click at [328, 131] on div "Our Services" at bounding box center [392, 144] width 707 height 27
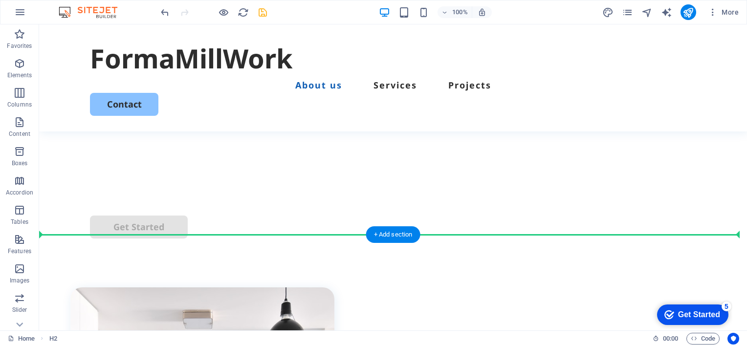
scroll to position [310, 0]
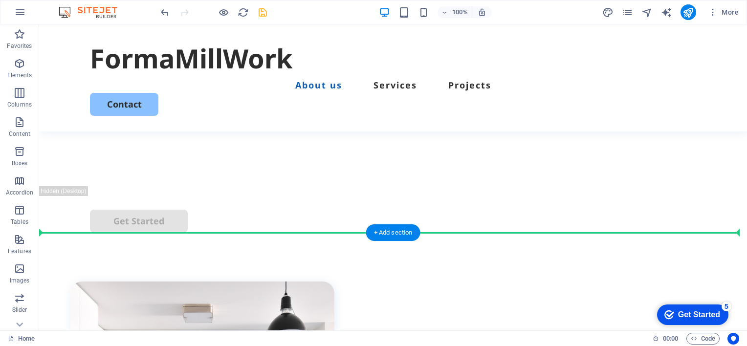
drag, startPoint x: 85, startPoint y: 109, endPoint x: 65, endPoint y: 234, distance: 126.1
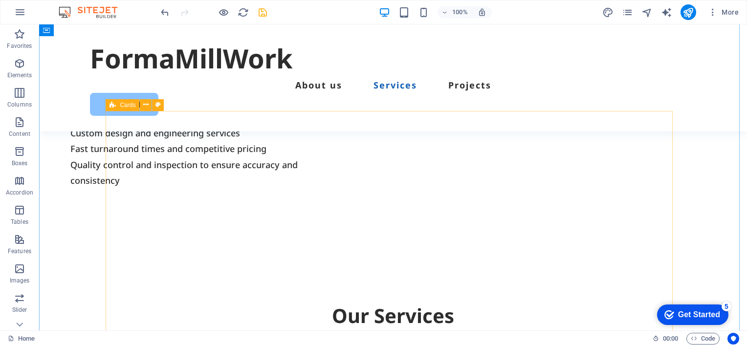
scroll to position [771, 0]
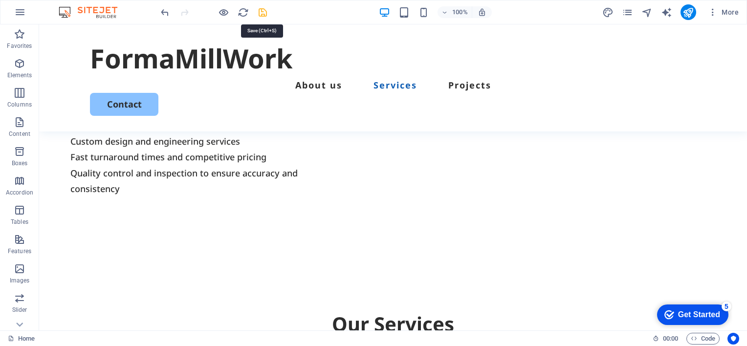
click at [262, 13] on icon "save" at bounding box center [262, 12] width 11 height 11
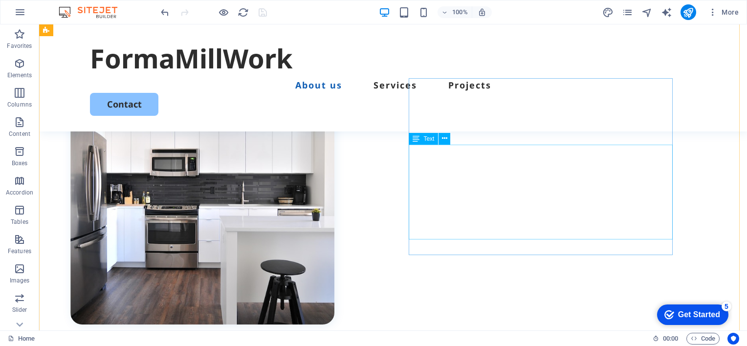
scroll to position [489, 0]
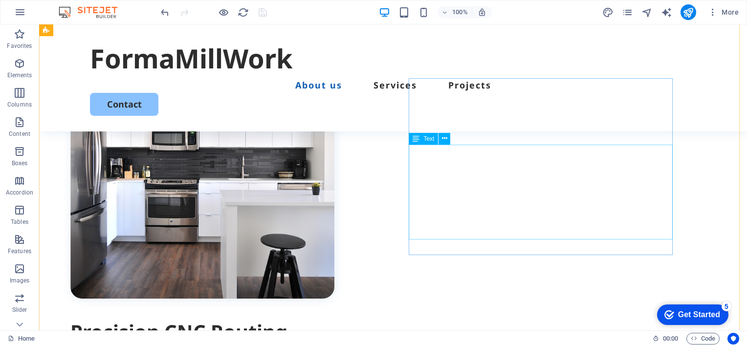
click at [443, 138] on icon at bounding box center [444, 138] width 5 height 10
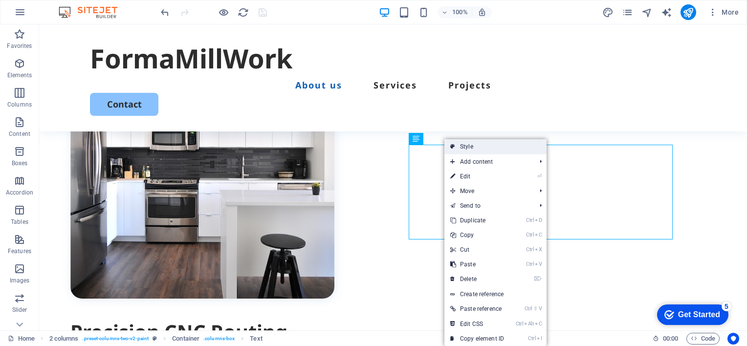
click at [470, 147] on link "Style" at bounding box center [495, 146] width 102 height 15
select select "rem"
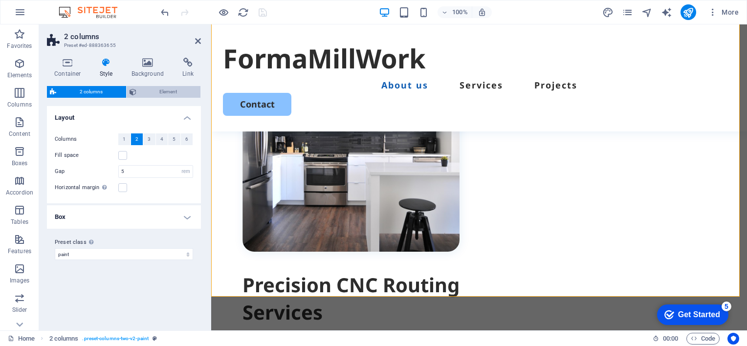
click at [164, 93] on span "Element" at bounding box center [168, 92] width 59 height 12
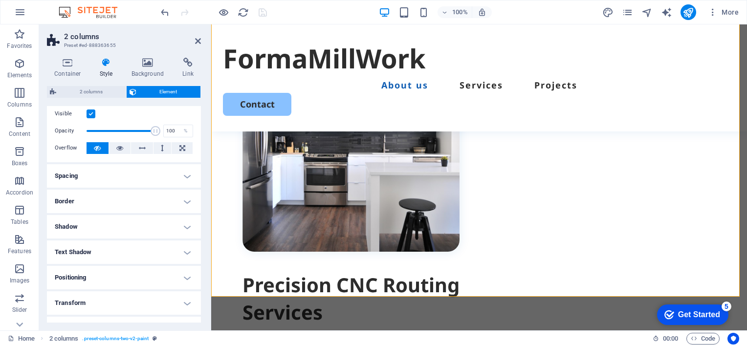
scroll to position [0, 0]
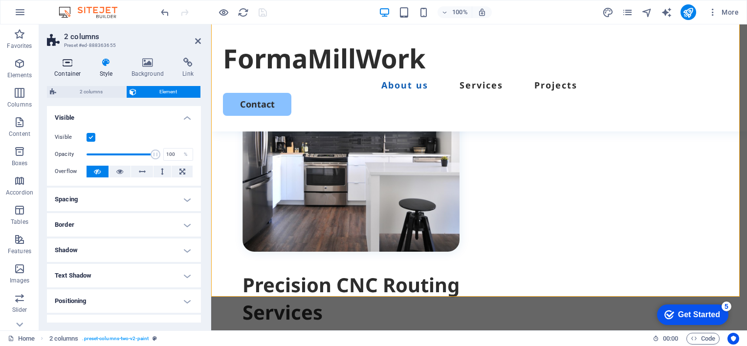
click at [66, 64] on icon at bounding box center [68, 63] width 42 height 10
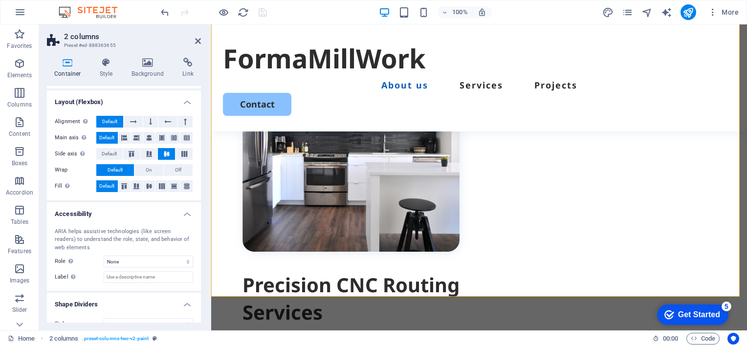
scroll to position [141, 0]
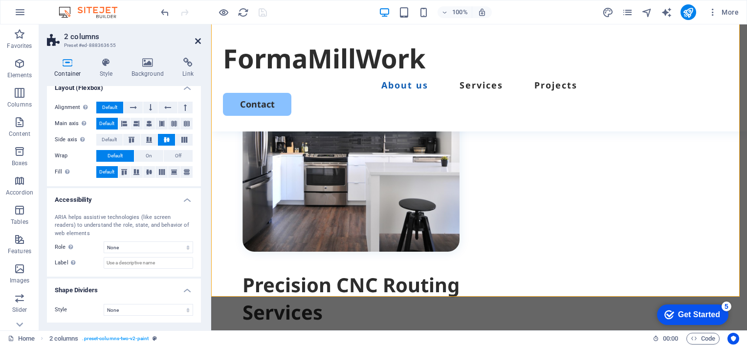
click at [197, 39] on icon at bounding box center [198, 41] width 6 height 8
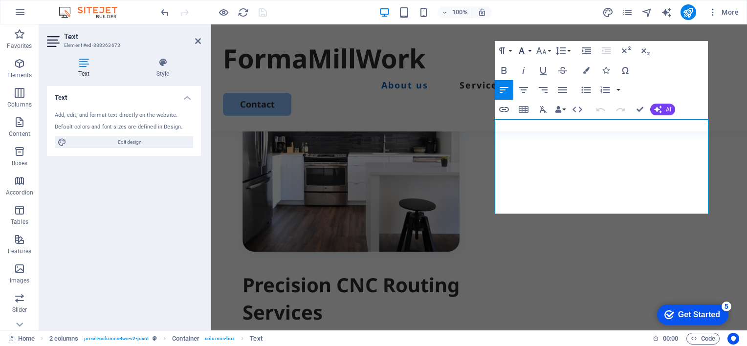
click at [526, 53] on icon "button" at bounding box center [521, 51] width 12 height 12
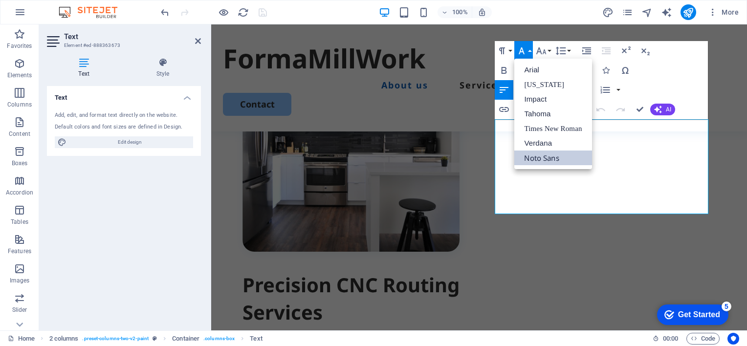
scroll to position [0, 0]
click at [198, 41] on icon at bounding box center [198, 41] width 6 height 8
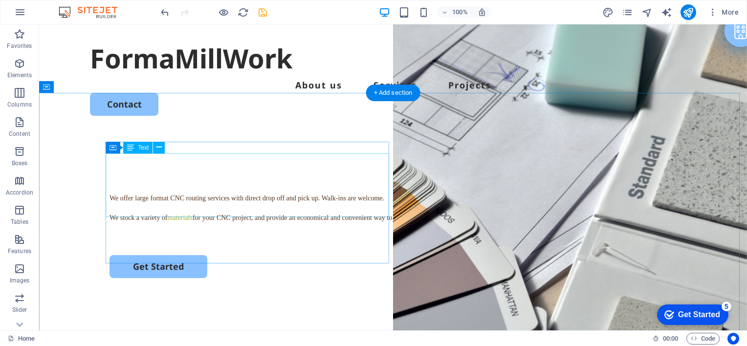
click at [289, 206] on div "We offer large format CNC routing services with direct drop off and pick up. Wa…" at bounding box center [392, 208] width 567 height 32
drag, startPoint x: 287, startPoint y: 205, endPoint x: 175, endPoint y: 192, distance: 112.2
click at [176, 192] on div "We offer large format CNC routing services with direct drop off and pick up. Wa…" at bounding box center [392, 208] width 567 height 32
click at [175, 192] on div "We offer large format CNC routing services with direct drop off and pick up. Wa…" at bounding box center [392, 208] width 567 height 32
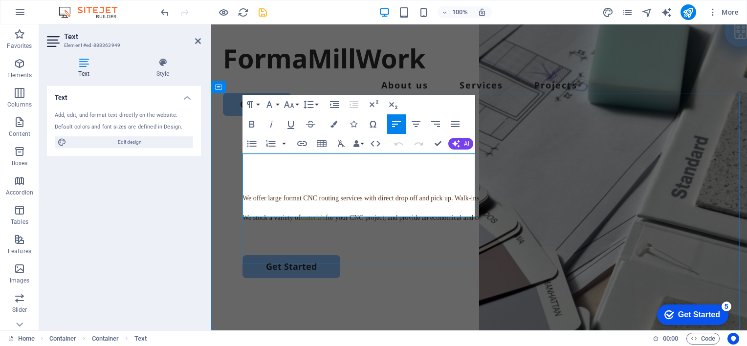
click at [470, 212] on p "We stock a variety of materials for your CNC project, and provide an economical…" at bounding box center [478, 218] width 473 height 12
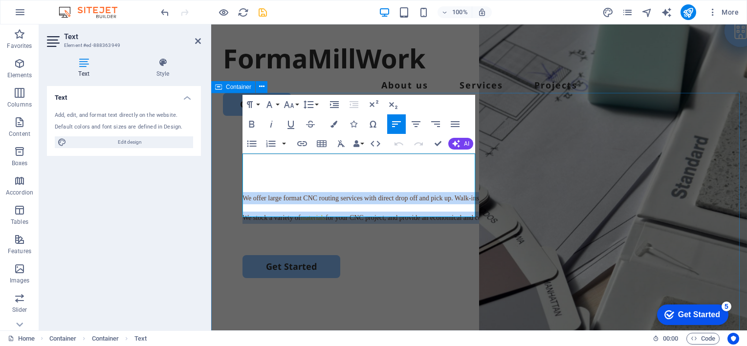
drag, startPoint x: 470, startPoint y: 205, endPoint x: 217, endPoint y: 154, distance: 257.2
click at [217, 154] on div "We offer large format CNC routing services with direct drop off and pick up. Wa…" at bounding box center [478, 319] width 535 height 376
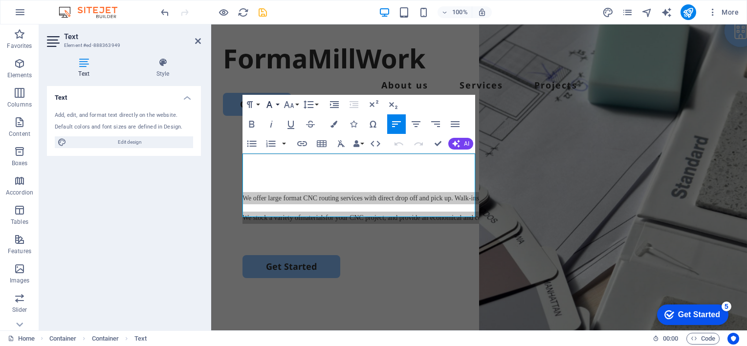
click at [277, 106] on button "Font Family" at bounding box center [271, 105] width 19 height 20
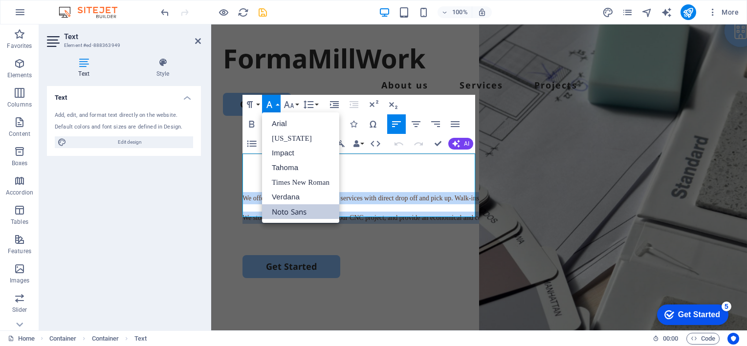
click at [296, 212] on link "Noto Sans" at bounding box center [300, 211] width 77 height 15
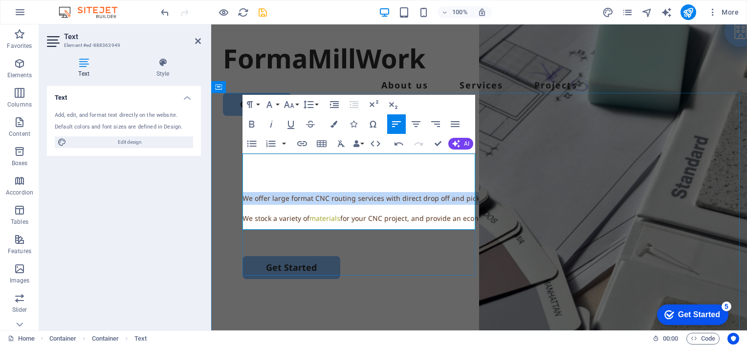
click at [314, 214] on link "materials" at bounding box center [324, 218] width 31 height 9
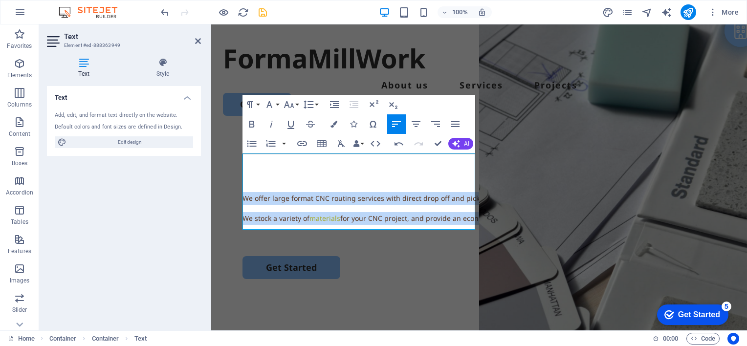
drag, startPoint x: 278, startPoint y: 214, endPoint x: 195, endPoint y: 148, distance: 105.4
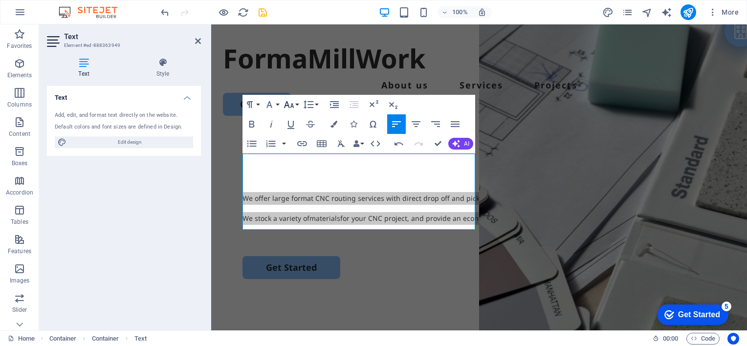
click at [296, 105] on button "Font Size" at bounding box center [290, 105] width 19 height 20
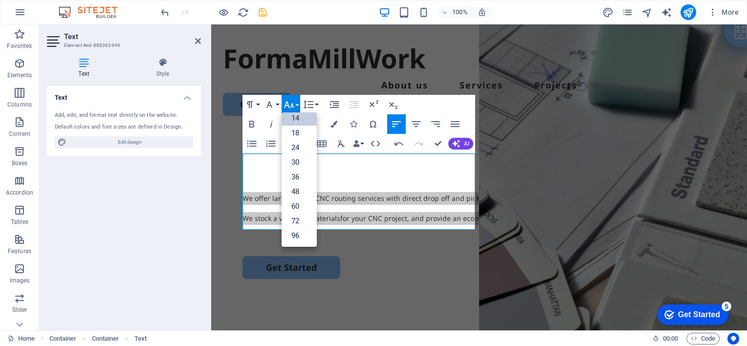
scroll to position [78, 0]
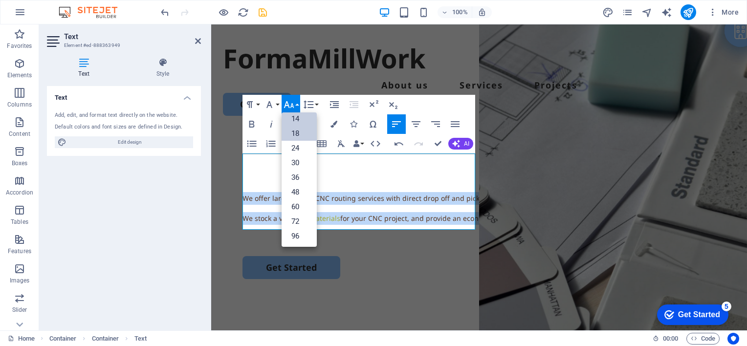
click at [293, 131] on link "18" at bounding box center [298, 133] width 35 height 15
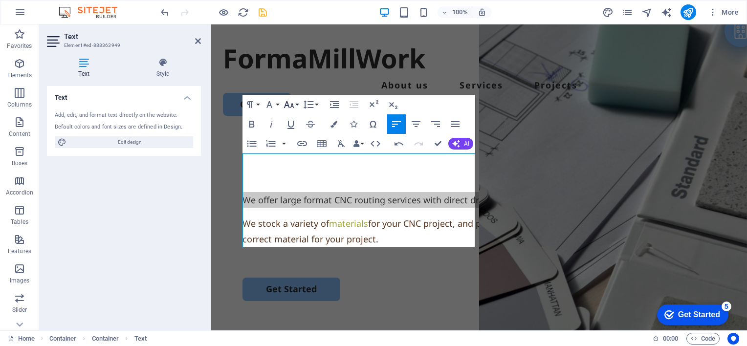
click at [295, 104] on button "Font Size" at bounding box center [290, 105] width 19 height 20
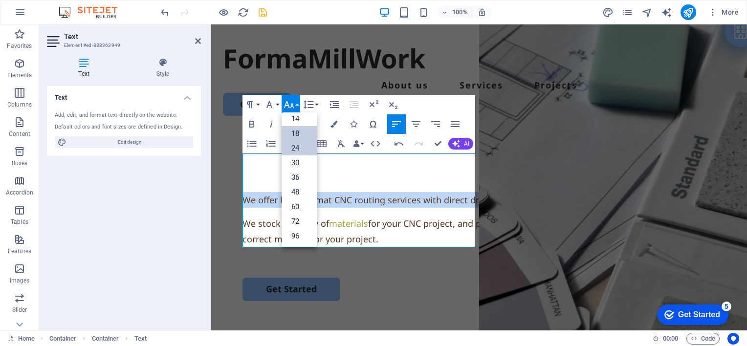
click at [298, 145] on link "24" at bounding box center [298, 148] width 35 height 15
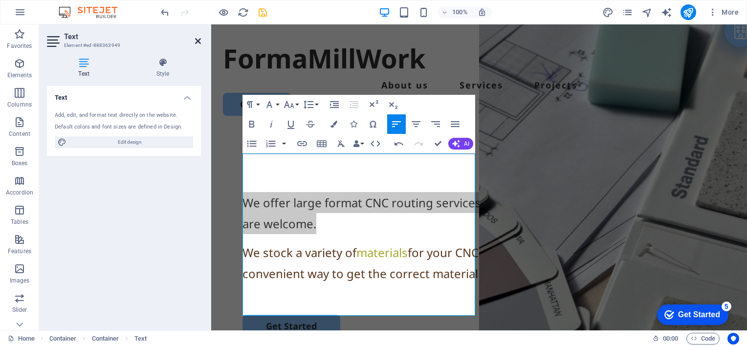
click at [196, 41] on icon at bounding box center [198, 41] width 6 height 8
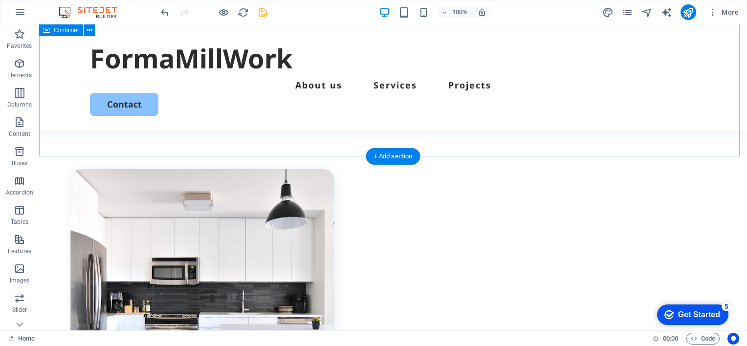
scroll to position [244, 0]
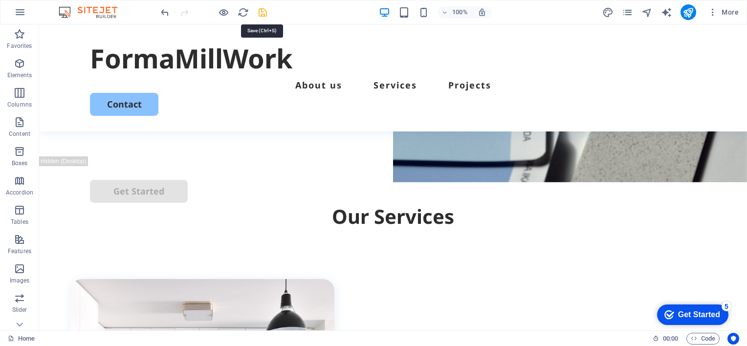
click at [261, 11] on icon "save" at bounding box center [262, 12] width 11 height 11
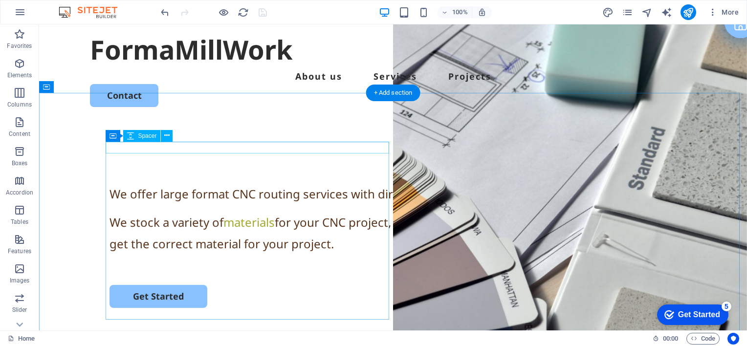
scroll to position [0, 0]
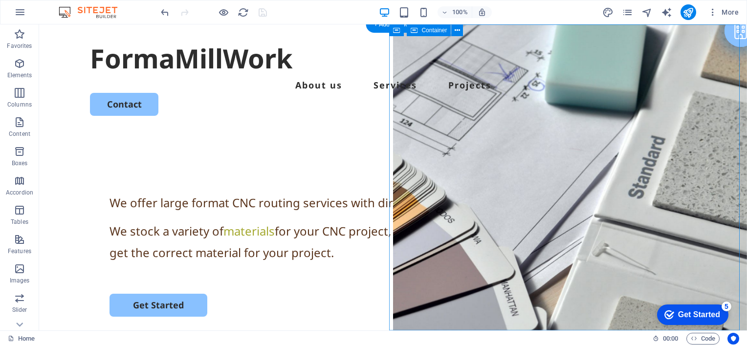
select select "vh"
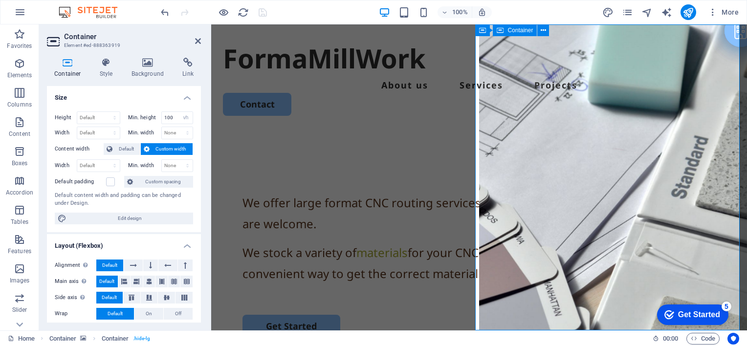
click at [148, 66] on icon at bounding box center [147, 63] width 47 height 10
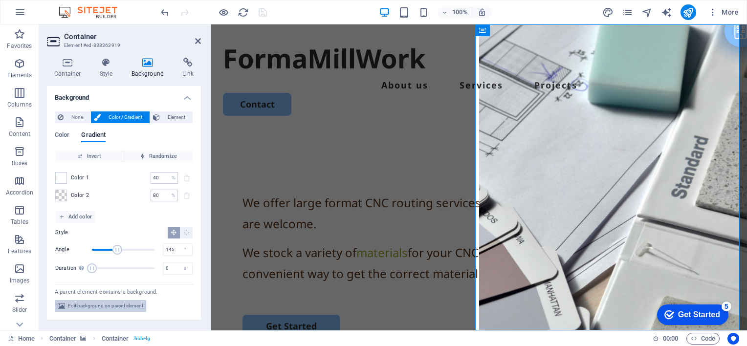
click at [100, 307] on span "Edit background on parent element" at bounding box center [105, 306] width 75 height 12
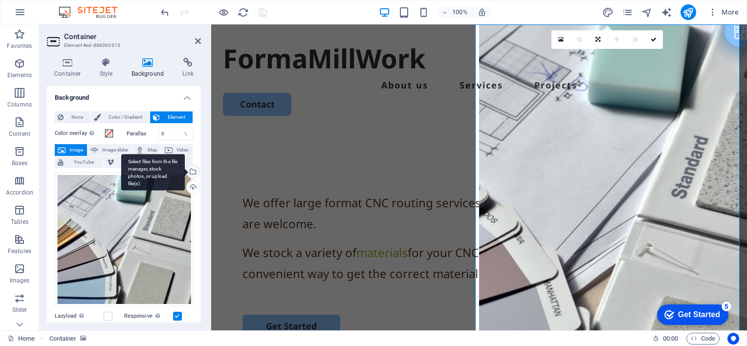
click at [190, 170] on div "Select files from the file manager, stock photos, or upload file(s)" at bounding box center [192, 172] width 15 height 15
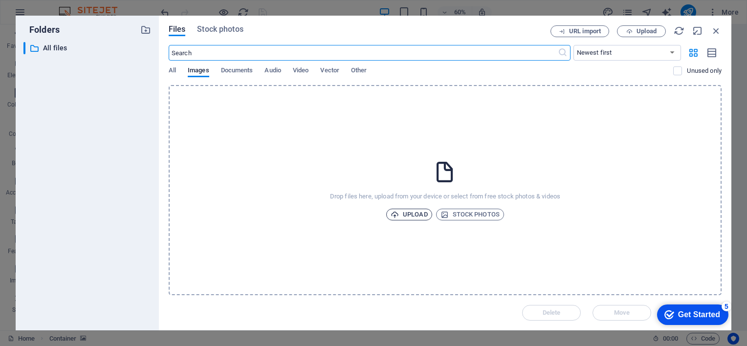
click at [411, 215] on span "Upload" at bounding box center [408, 215] width 37 height 12
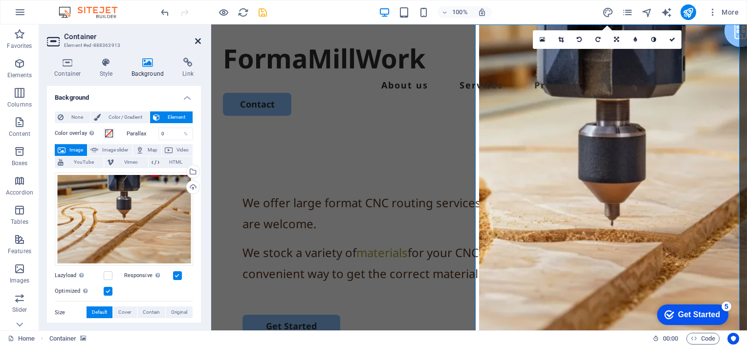
click at [198, 40] on icon at bounding box center [198, 41] width 6 height 8
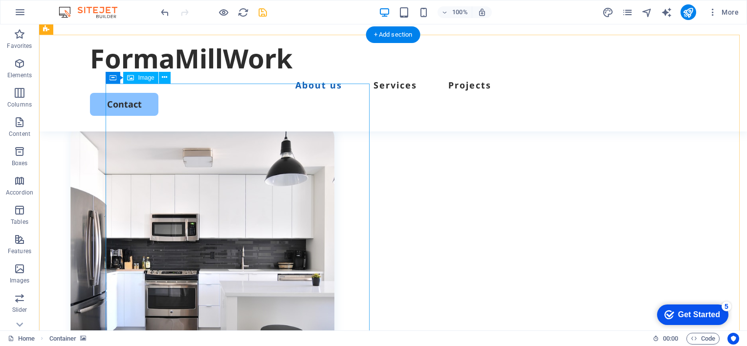
scroll to position [440, 0]
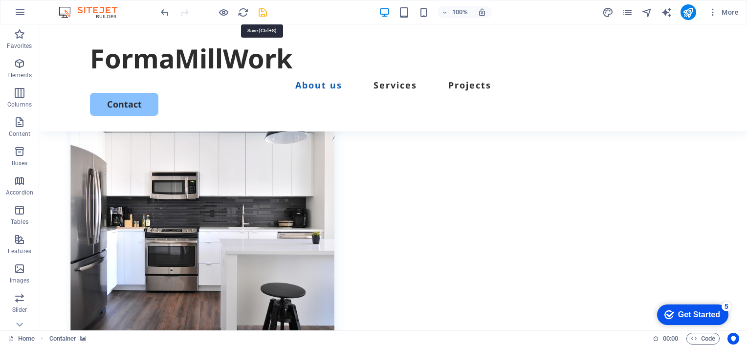
click at [262, 14] on icon "save" at bounding box center [262, 12] width 11 height 11
